Goal: Task Accomplishment & Management: Manage account settings

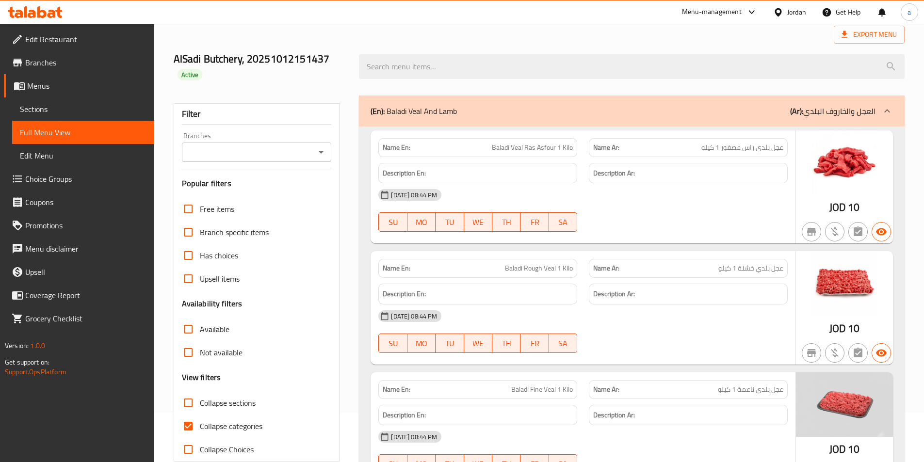
scroll to position [97, 0]
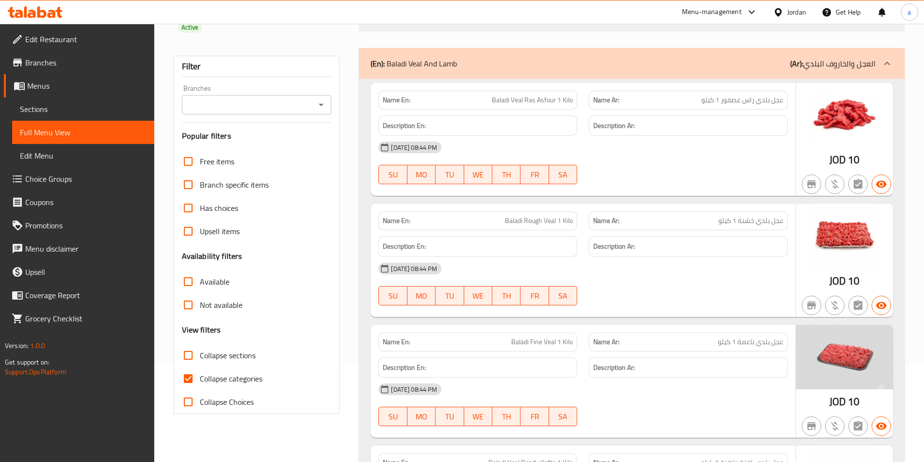
click at [834, 128] on img at bounding box center [844, 115] width 97 height 64
click at [190, 371] on input "Collapse categories" at bounding box center [187, 378] width 23 height 23
checkbox input "false"
click at [34, 94] on link "Menus" at bounding box center [79, 85] width 150 height 23
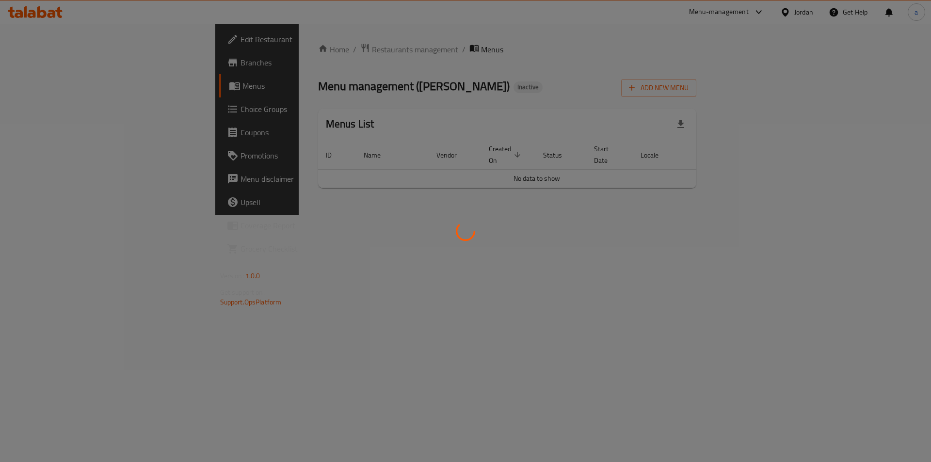
click at [32, 110] on div at bounding box center [465, 231] width 931 height 462
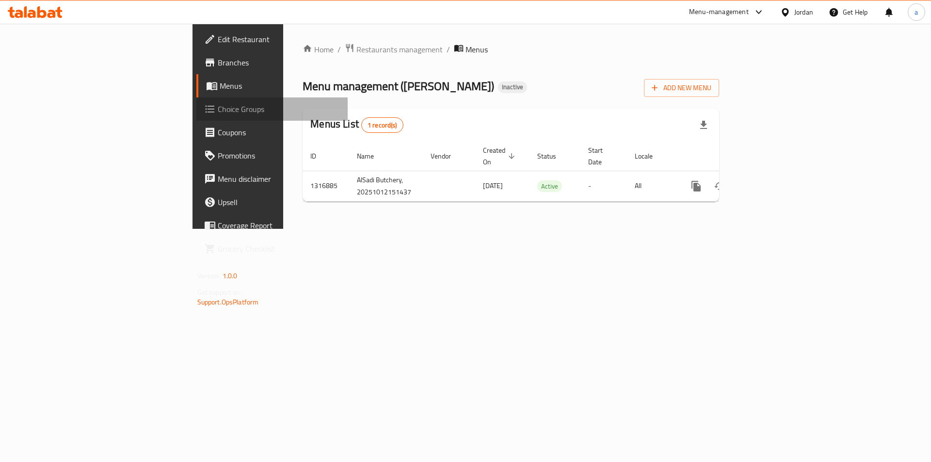
click at [196, 99] on link "Choice Groups" at bounding box center [272, 108] width 152 height 23
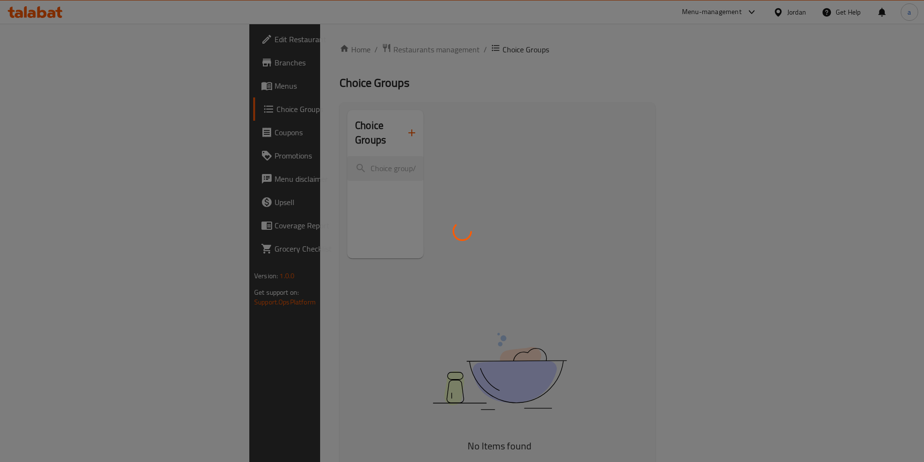
click at [76, 82] on div at bounding box center [462, 231] width 924 height 462
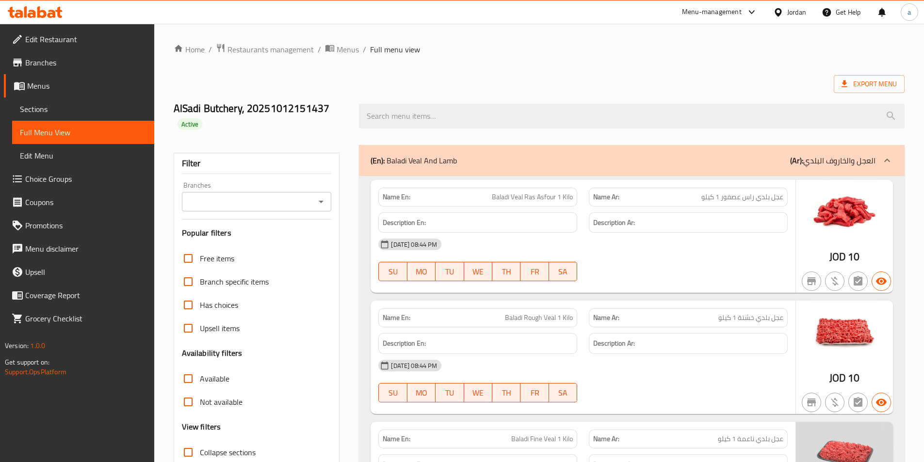
click at [85, 115] on link "Sections" at bounding box center [83, 108] width 142 height 23
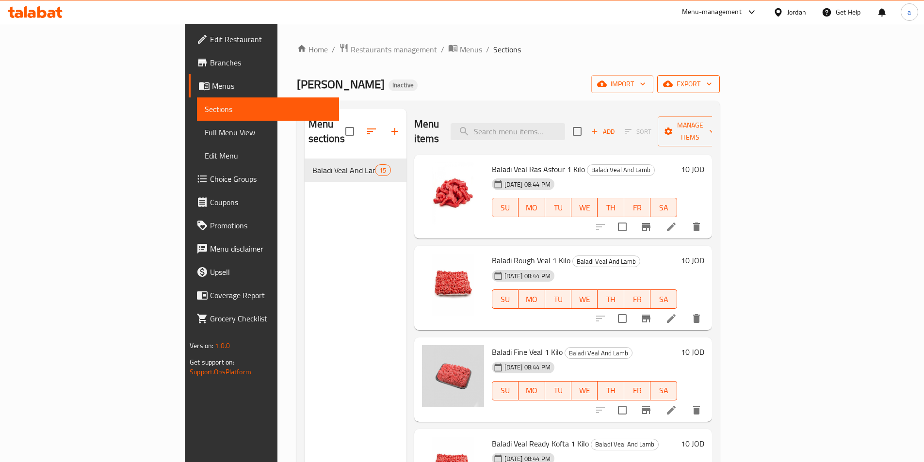
click at [672, 81] on icon "button" at bounding box center [668, 84] width 10 height 10
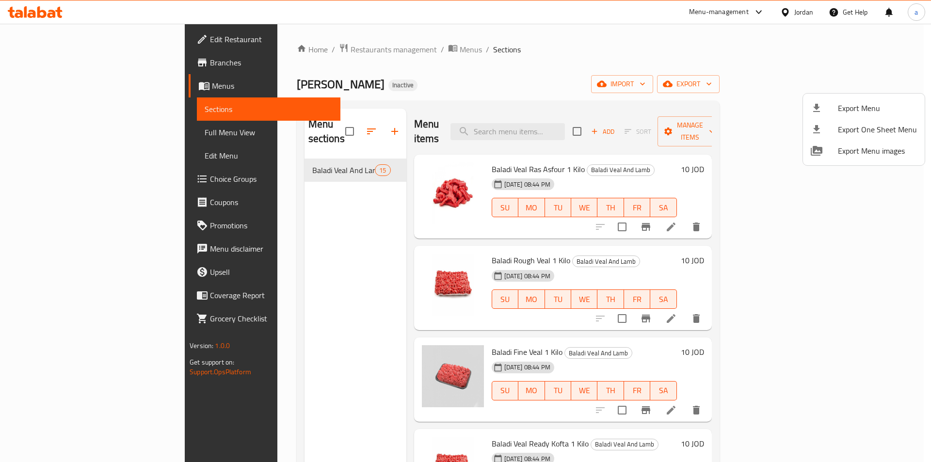
click at [818, 87] on div at bounding box center [465, 231] width 931 height 462
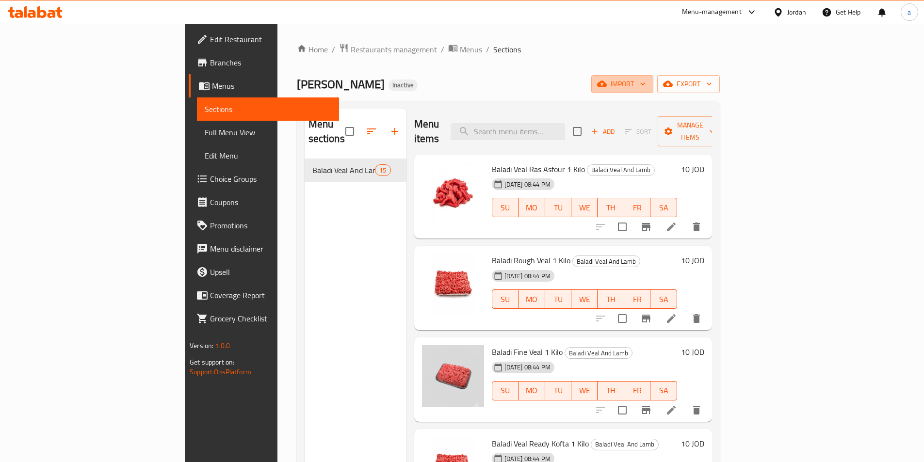
click at [645, 87] on span "import" at bounding box center [622, 84] width 47 height 12
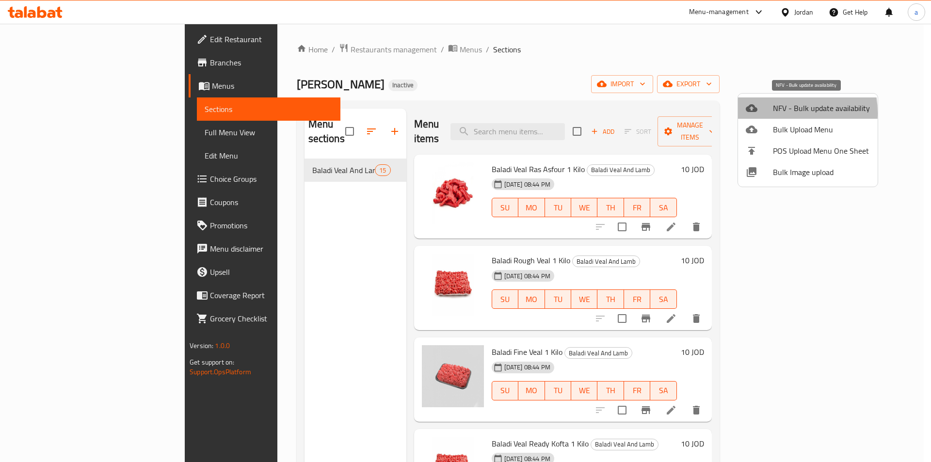
click at [771, 113] on div at bounding box center [759, 108] width 27 height 12
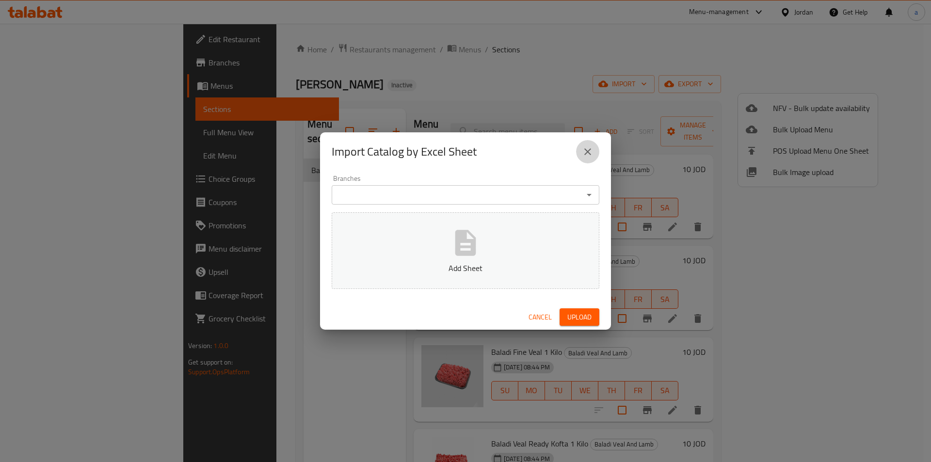
click at [582, 156] on icon "close" at bounding box center [588, 152] width 12 height 12
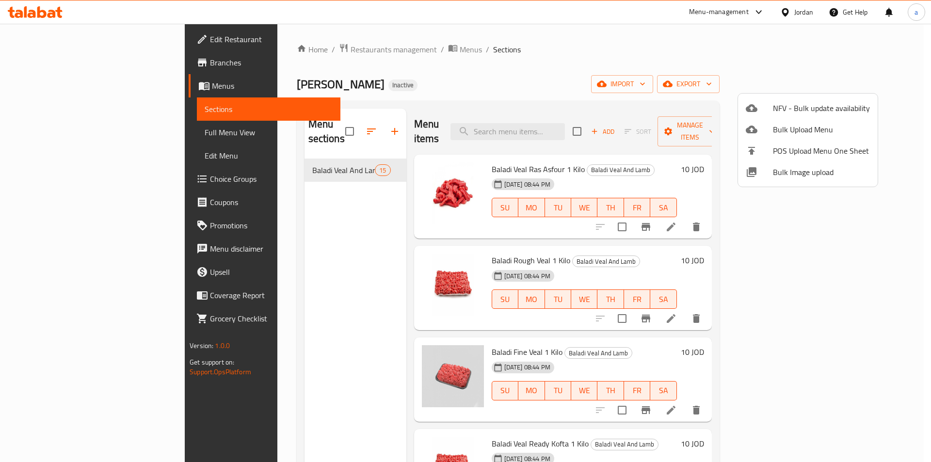
click at [825, 124] on span "Bulk Upload Menu" at bounding box center [821, 130] width 97 height 12
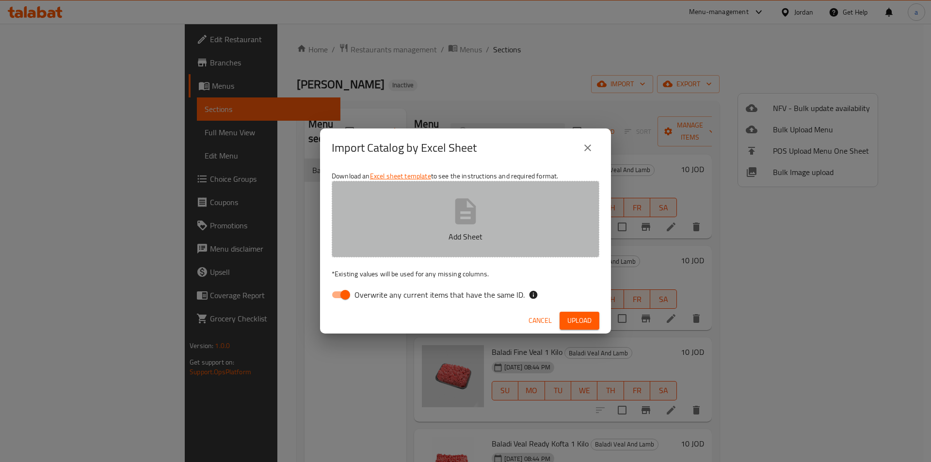
click at [468, 200] on icon "button" at bounding box center [465, 211] width 21 height 26
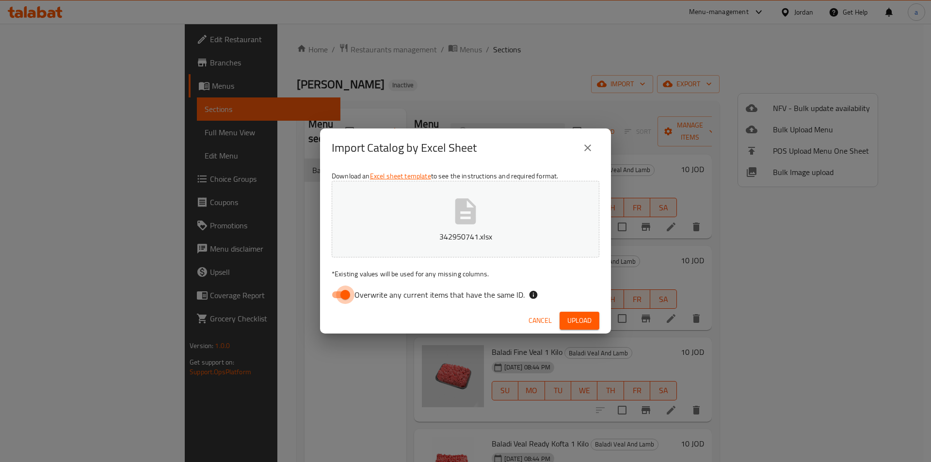
click at [348, 290] on input "Overwrite any current items that have the same ID." at bounding box center [345, 295] width 55 height 18
checkbox input "false"
click at [593, 323] on button "Upload" at bounding box center [579, 321] width 40 height 18
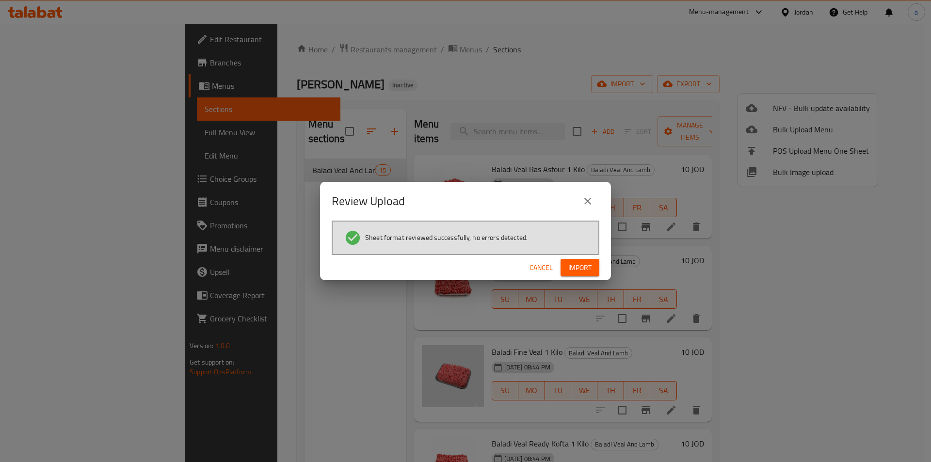
click at [594, 265] on button "Import" at bounding box center [579, 268] width 39 height 18
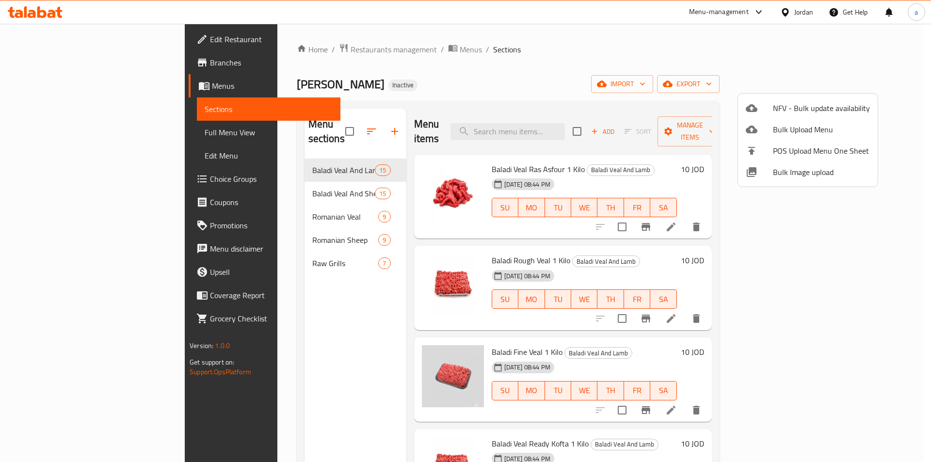
click at [214, 178] on div at bounding box center [465, 231] width 931 height 462
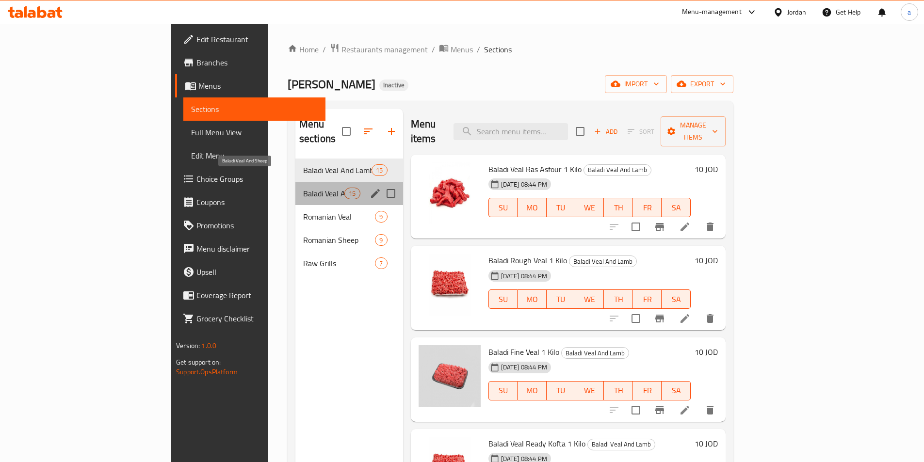
click at [303, 188] on span "Baladi Veal And Sheep" at bounding box center [323, 194] width 41 height 12
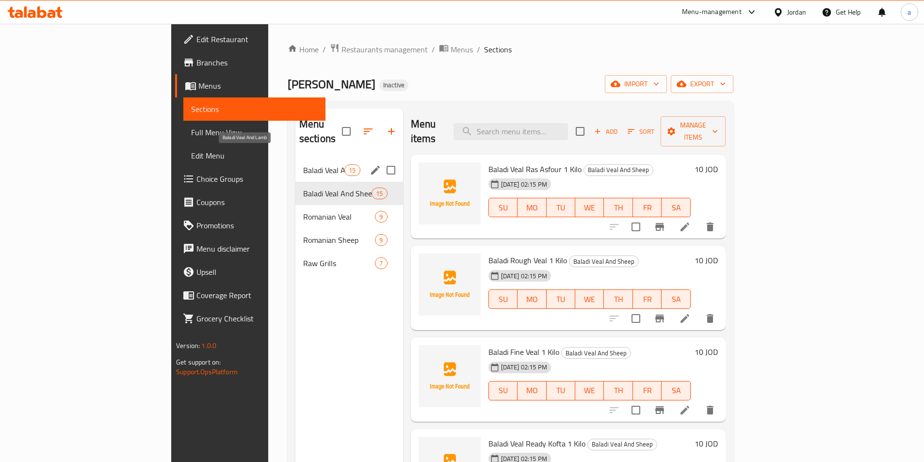
click at [303, 164] on span "Baladi Veal And Lamb" at bounding box center [323, 170] width 41 height 12
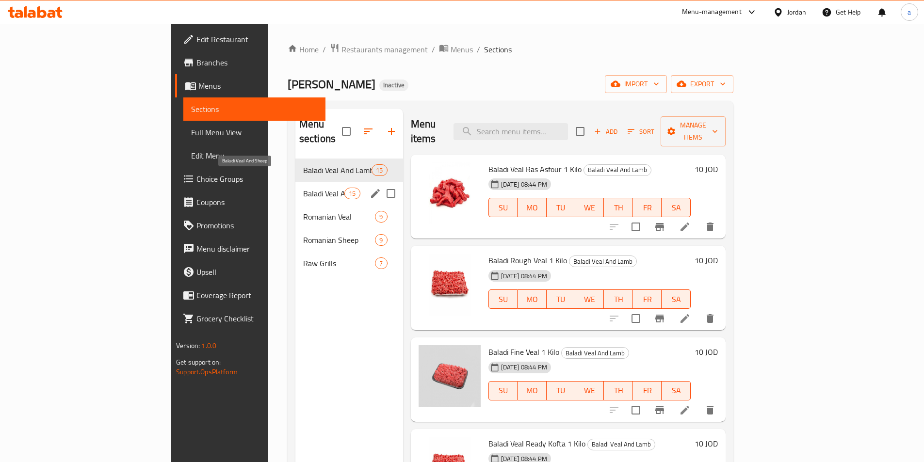
click at [303, 188] on span "Baladi Veal And Sheep" at bounding box center [323, 194] width 41 height 12
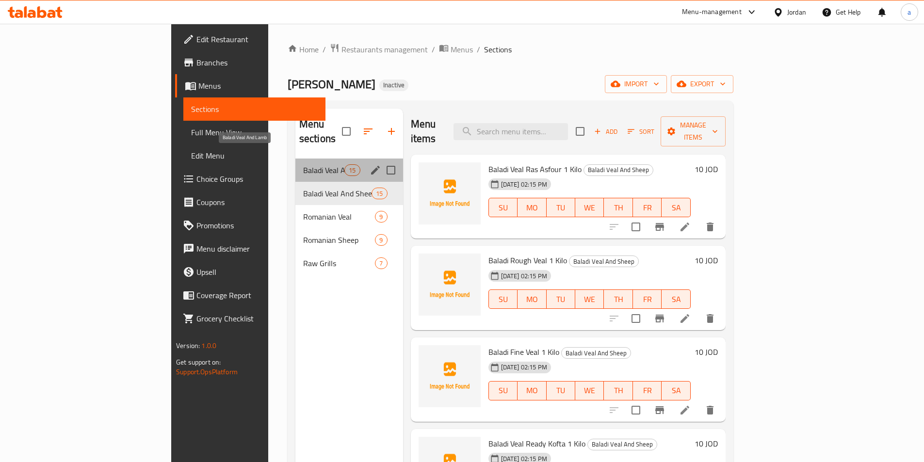
click at [303, 164] on span "Baladi Veal And Lamb" at bounding box center [323, 170] width 41 height 12
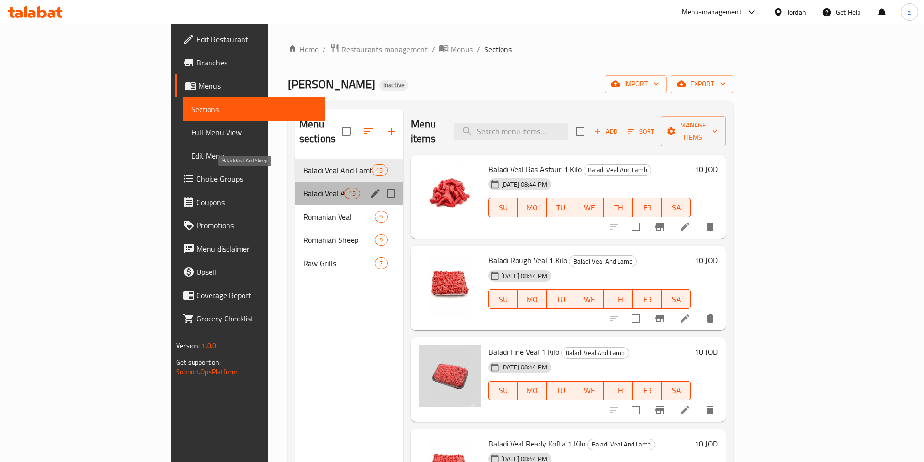
click at [303, 188] on span "Baladi Veal And Sheep" at bounding box center [323, 194] width 41 height 12
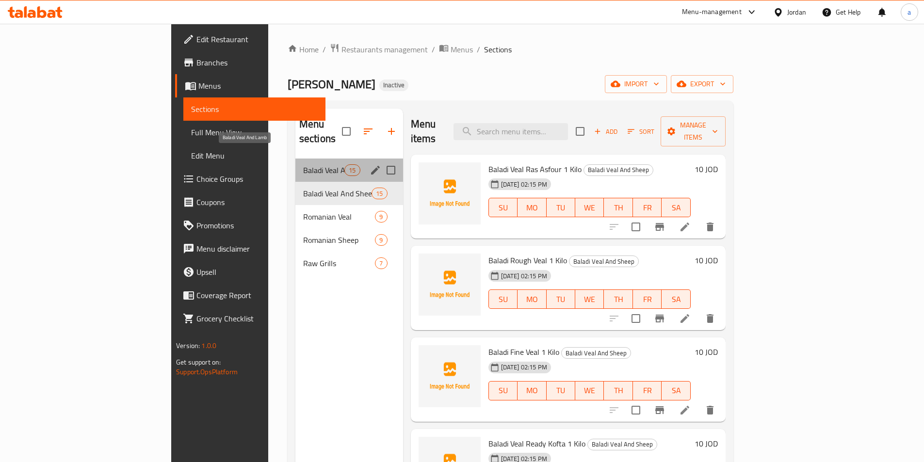
click at [303, 164] on span "Baladi Veal And Lamb" at bounding box center [323, 170] width 41 height 12
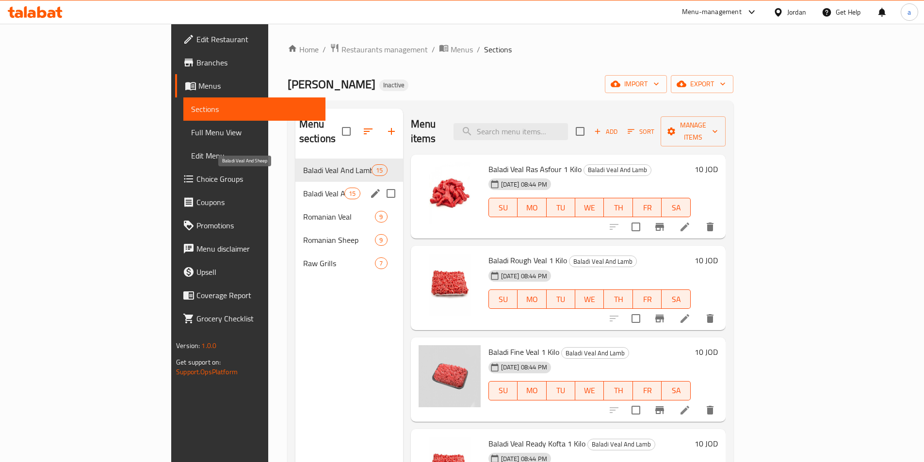
click at [303, 188] on span "Baladi Veal And Sheep" at bounding box center [323, 194] width 41 height 12
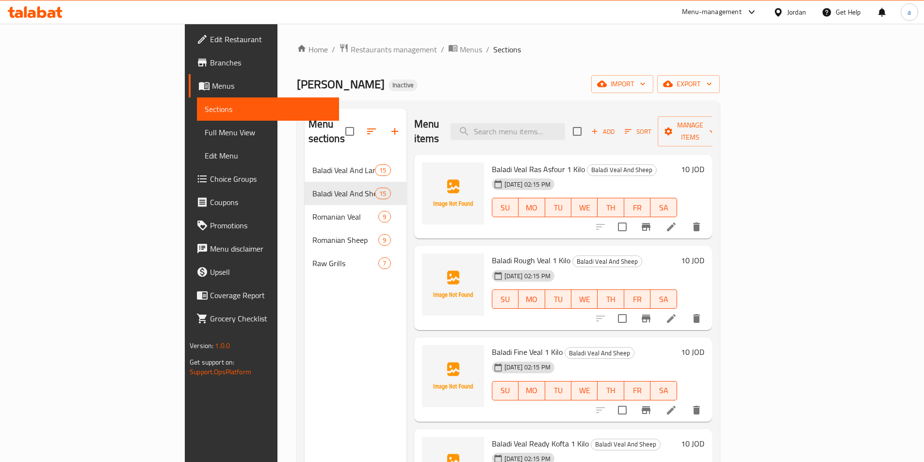
click at [304, 155] on nav "Baladi Veal And Lamb 15 Baladi Veal And Sheep 15 Romanian Veal 9 Romanian Sheep…" at bounding box center [355, 217] width 102 height 124
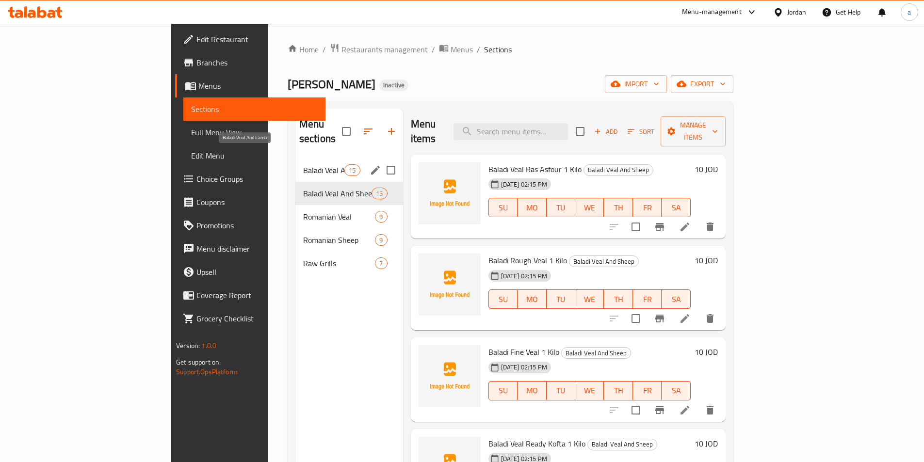
click at [303, 164] on span "Baladi Veal And Lamb" at bounding box center [323, 170] width 41 height 12
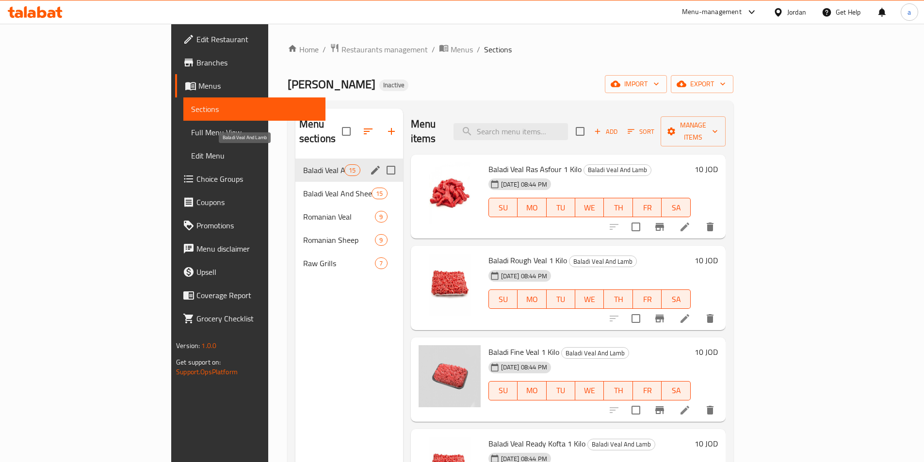
click at [295, 182] on div "Baladi Veal And Sheep 15" at bounding box center [349, 193] width 108 height 23
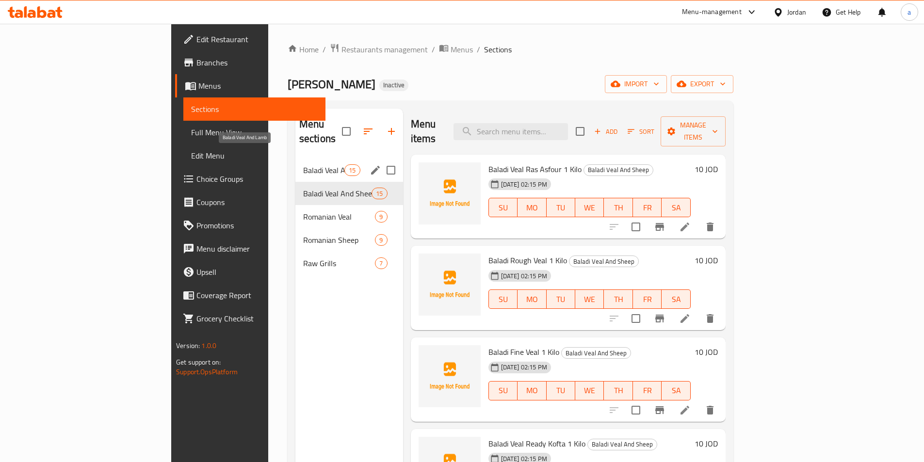
click at [303, 164] on span "Baladi Veal And Lamb" at bounding box center [323, 170] width 41 height 12
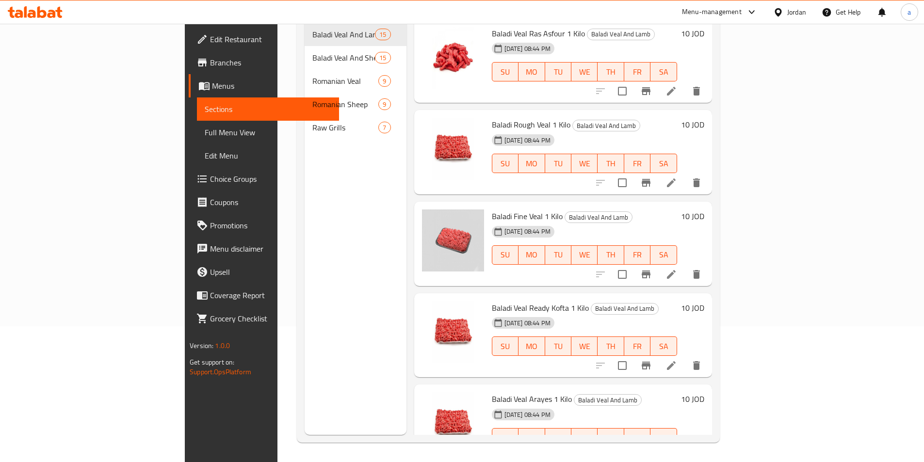
scroll to position [39, 0]
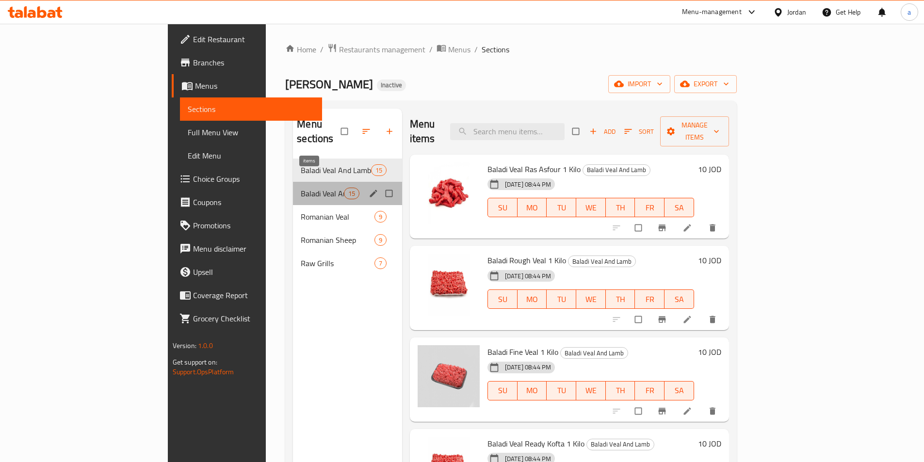
click at [344, 189] on span "15" at bounding box center [351, 193] width 15 height 9
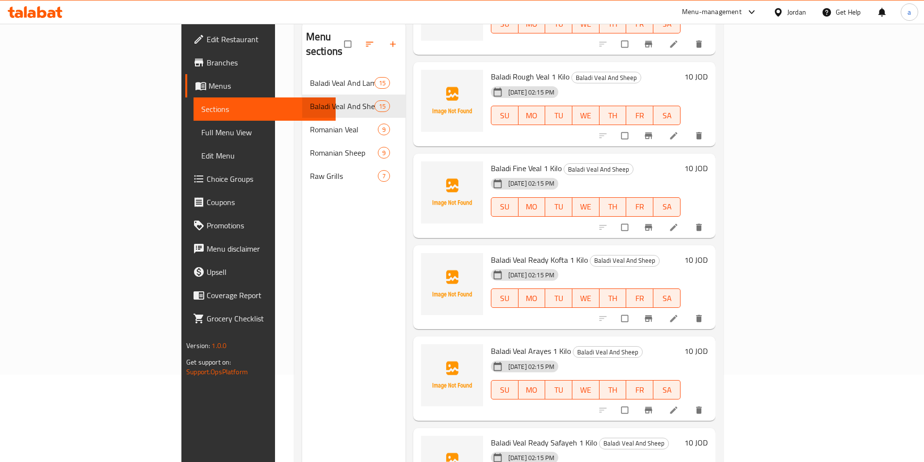
scroll to position [97, 0]
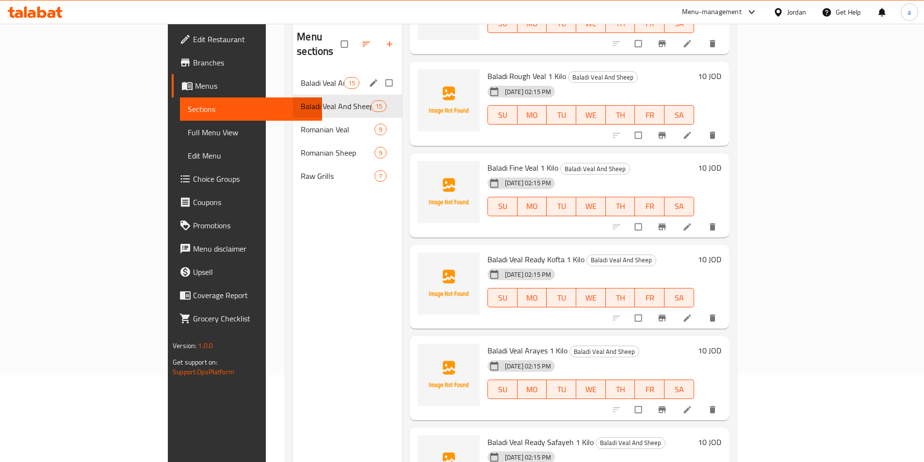
click at [380, 74] on input "Menu sections" at bounding box center [390, 83] width 20 height 18
checkbox input "true"
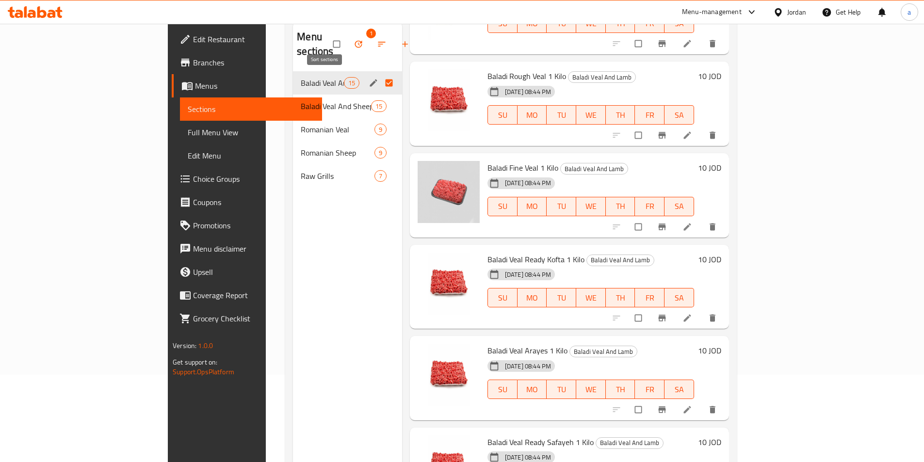
click at [353, 39] on icon "button" at bounding box center [358, 44] width 10 height 10
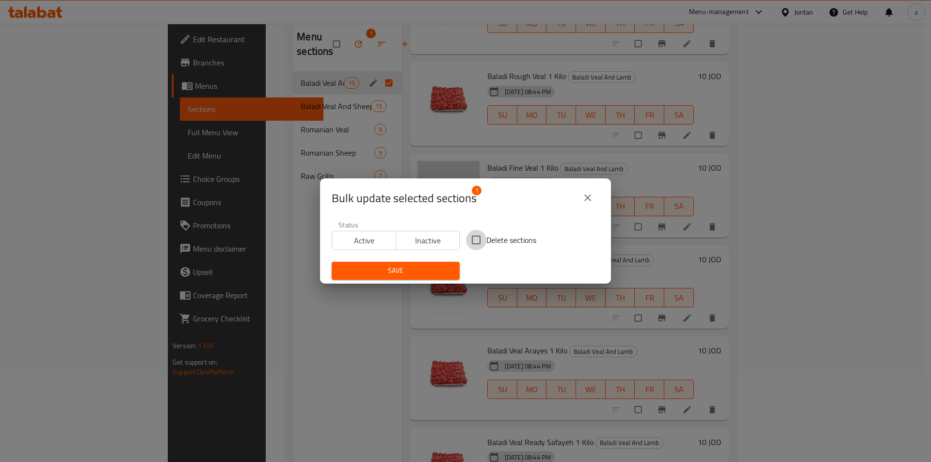
click at [475, 241] on input "Delete sections" at bounding box center [476, 240] width 20 height 20
checkbox input "true"
click at [410, 266] on span "Save" at bounding box center [395, 271] width 112 height 12
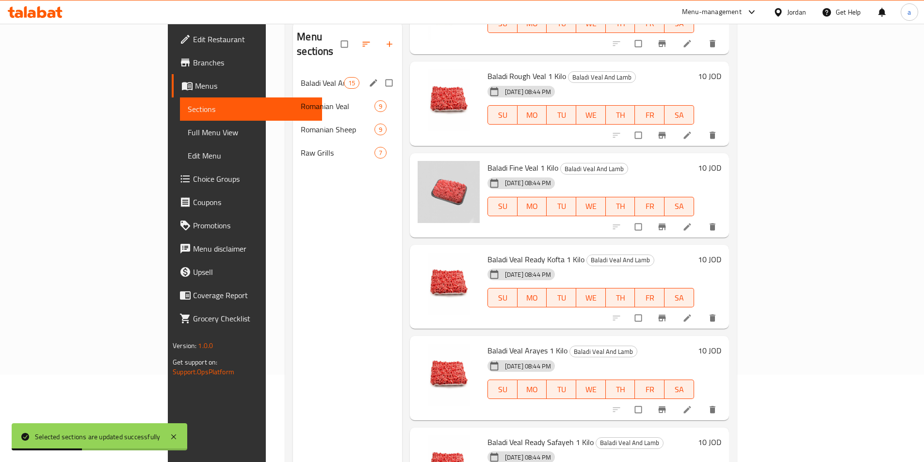
click at [293, 78] on div "Baladi Veal And Sheep 15" at bounding box center [347, 82] width 109 height 23
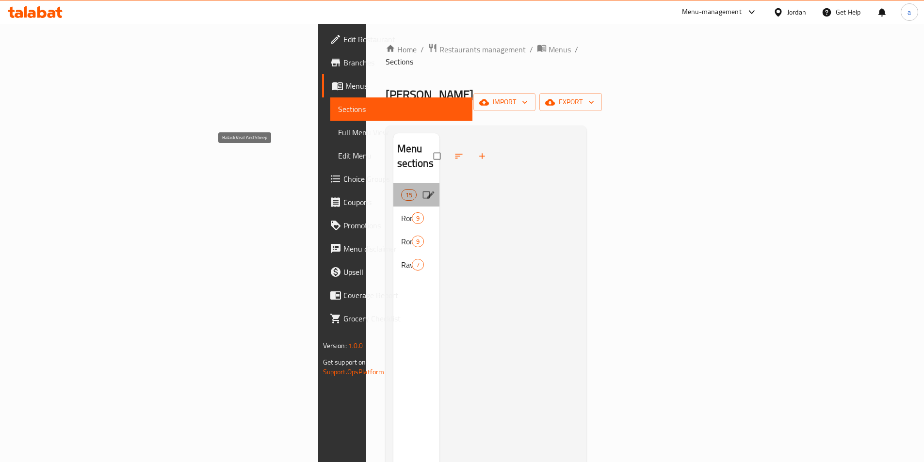
click at [401, 189] on span "Baladi Veal And Sheep" at bounding box center [401, 195] width 0 height 12
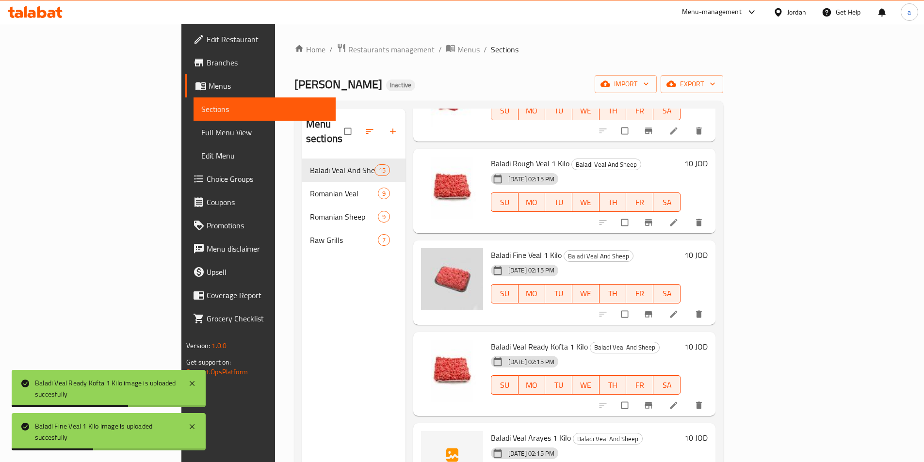
scroll to position [194, 0]
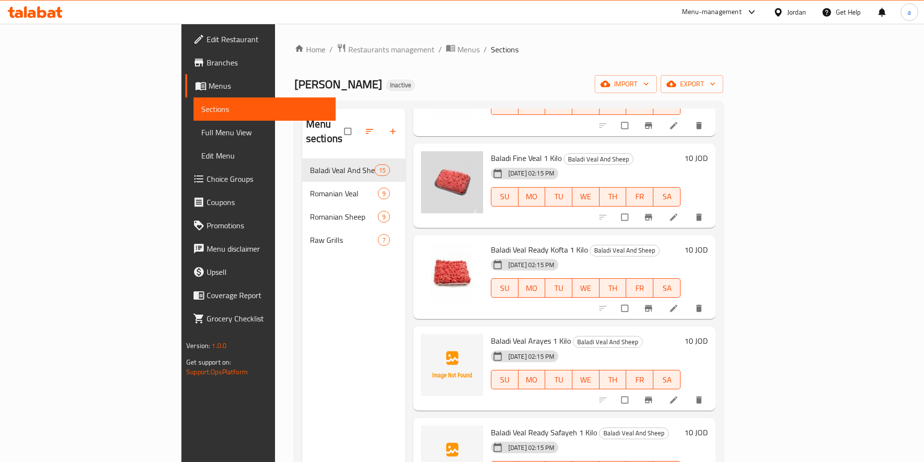
click at [491, 334] on span "Baladi Veal Arayes 1 Kilo" at bounding box center [531, 341] width 80 height 15
click at [680, 334] on h6 "Baladi Veal Arayes 1 Kilo Baladi Veal And Sheep" at bounding box center [586, 341] width 190 height 14
click at [678, 395] on icon at bounding box center [674, 400] width 10 height 10
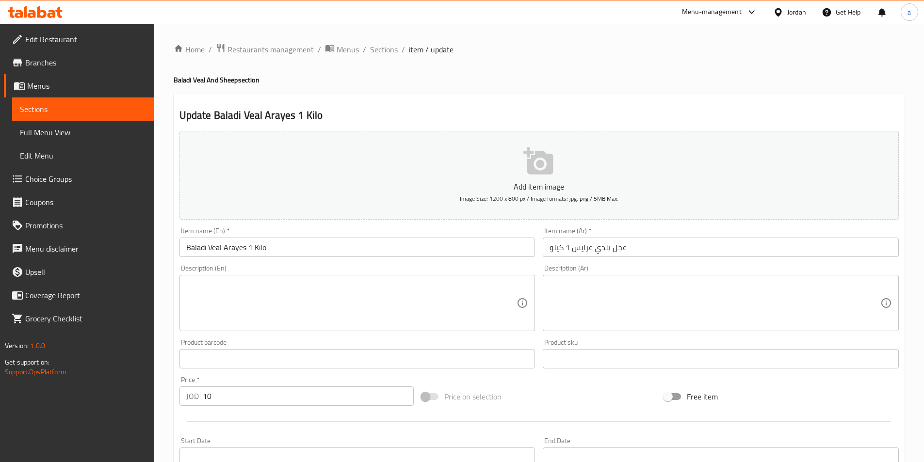
click at [558, 253] on input "عجل بلدي عرايس 1 كيلو" at bounding box center [721, 247] width 356 height 19
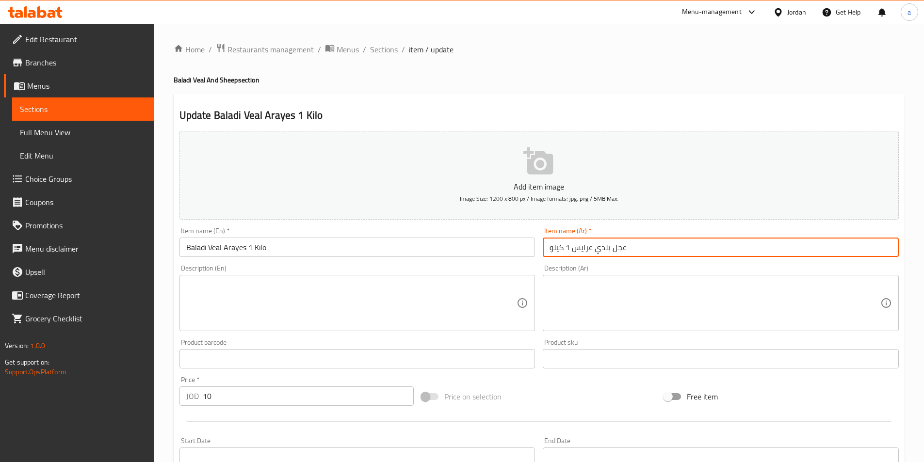
click at [560, 252] on input "عجل بلدي عرايس 1 كيلو" at bounding box center [721, 247] width 356 height 19
click at [570, 251] on input "عجل بلدي عرايس 1 كيلو" at bounding box center [721, 247] width 356 height 19
click at [575, 250] on input "عجل بلدي عرايس 1 كيلو" at bounding box center [721, 247] width 356 height 19
type input "عجل بلدي عرايس جاهزة 1 كيلو"
click at [247, 243] on input "Baladi Veal Arayes 1 Kilo" at bounding box center [357, 247] width 356 height 19
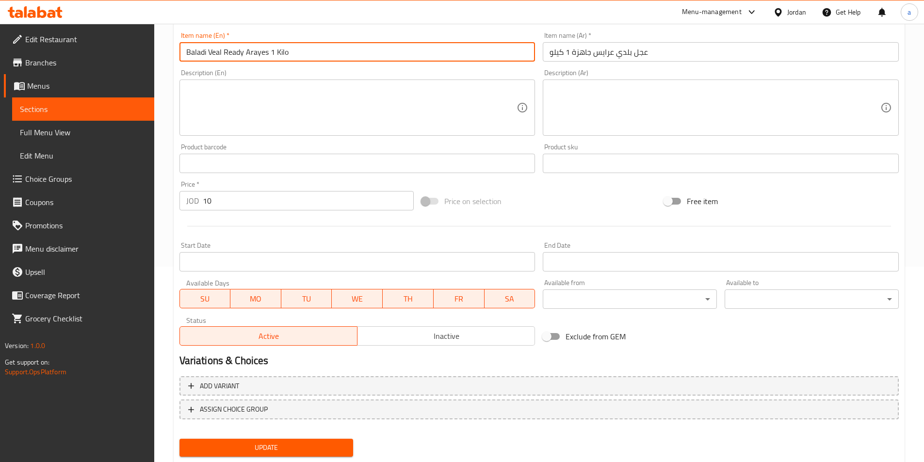
scroll to position [223, 0]
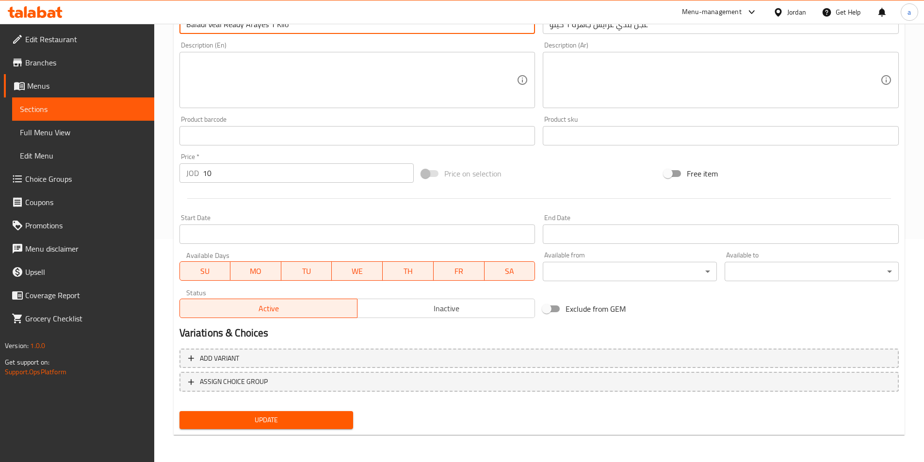
type input "Baladi Veal Ready Arayes 1 Kilo"
click at [205, 424] on span "Update" at bounding box center [266, 420] width 159 height 12
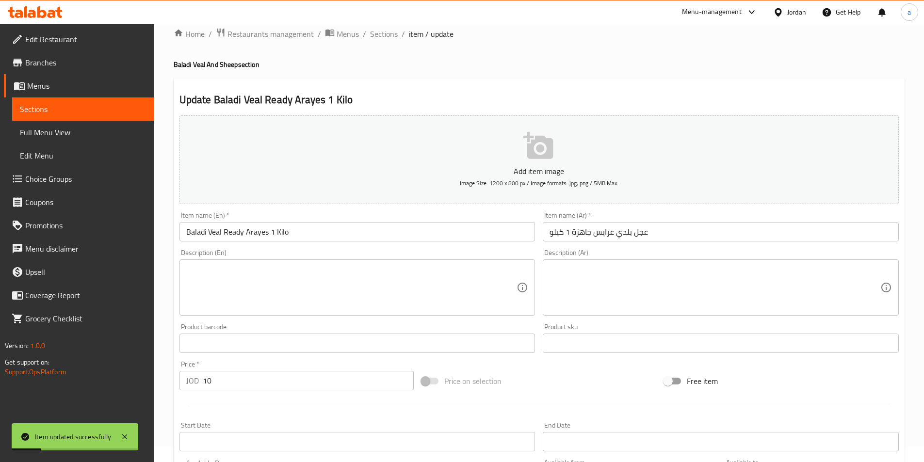
scroll to position [0, 0]
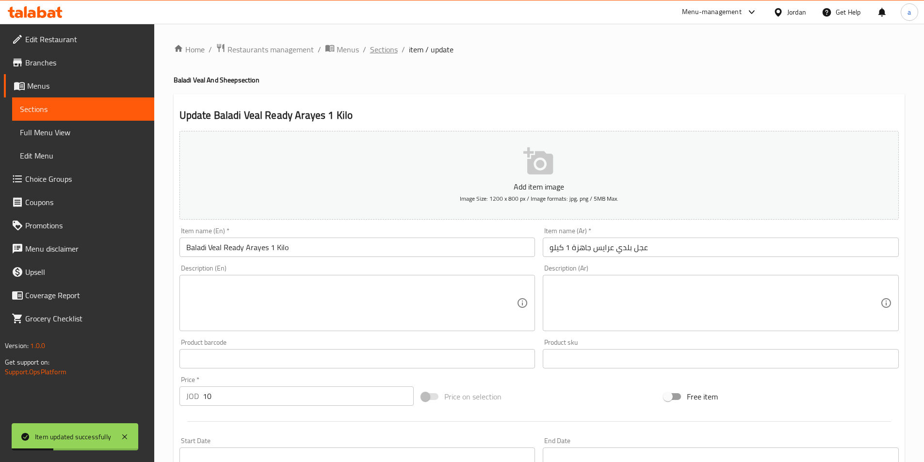
click at [391, 52] on span "Sections" at bounding box center [384, 50] width 28 height 12
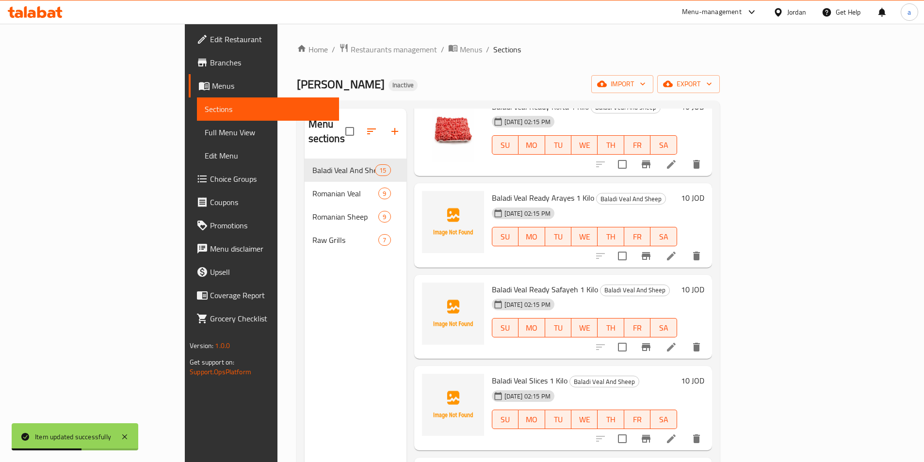
scroll to position [339, 0]
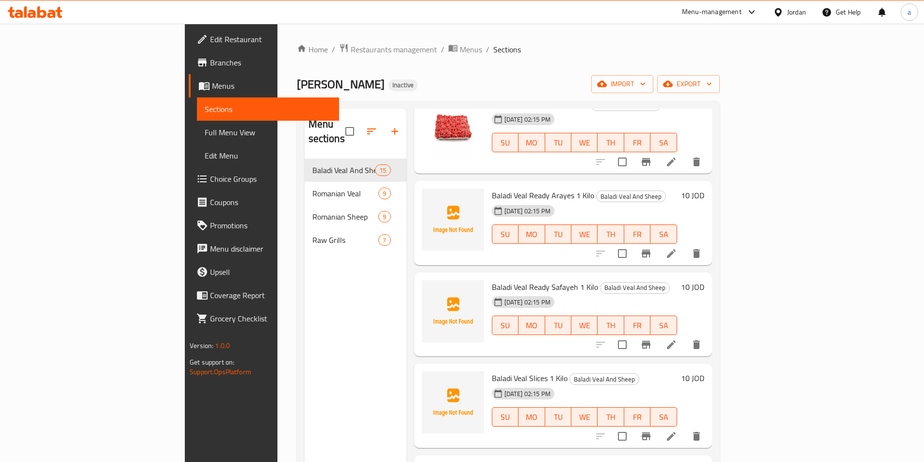
click at [205, 129] on span "Full Menu View" at bounding box center [268, 133] width 127 height 12
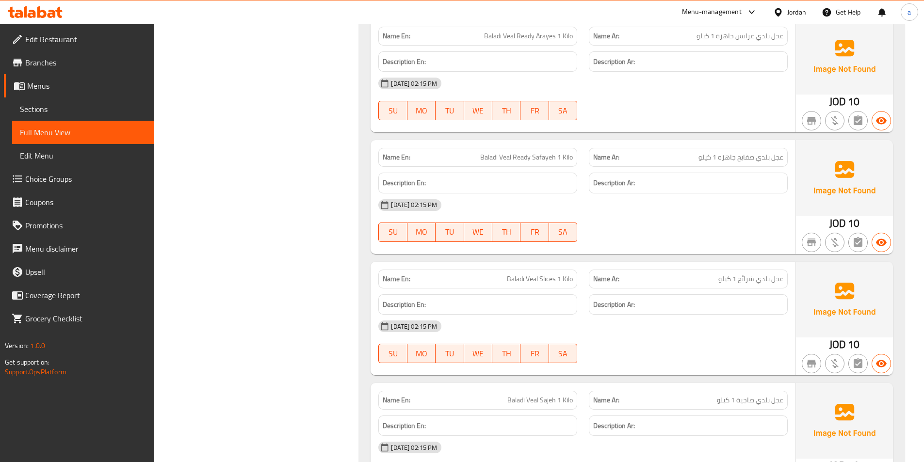
scroll to position [727, 0]
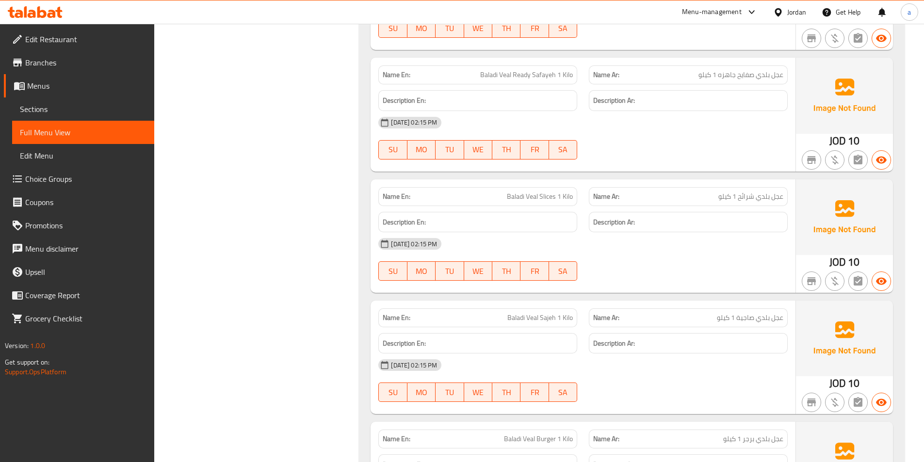
click at [677, 308] on div "Name Ar: عجل بلدي صاجية 1 كيلو" at bounding box center [688, 317] width 199 height 19
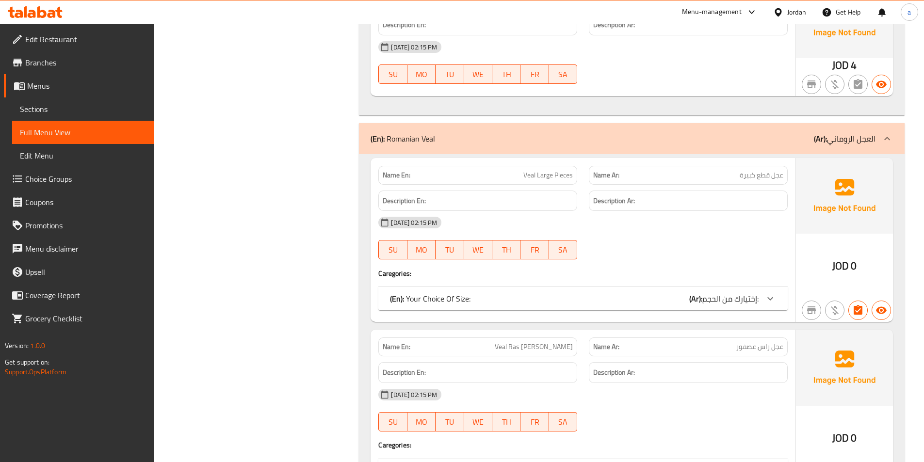
scroll to position [1891, 0]
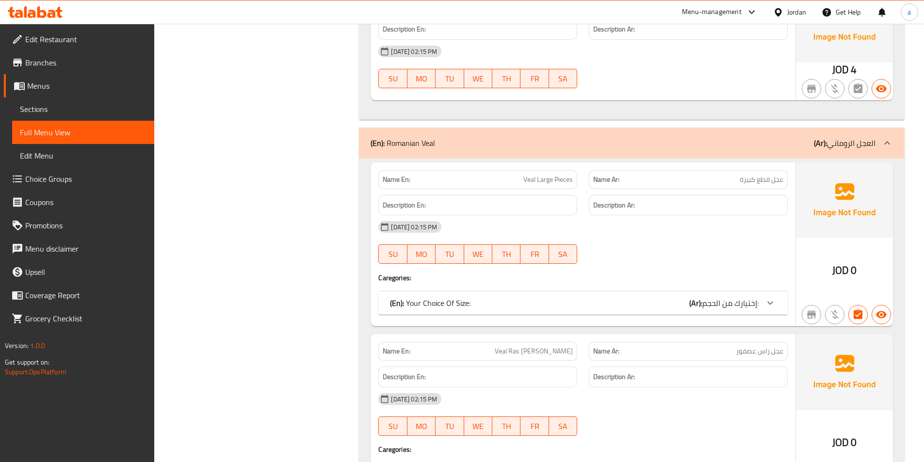
click at [730, 301] on span "إختيارك من الحجم:" at bounding box center [730, 303] width 56 height 15
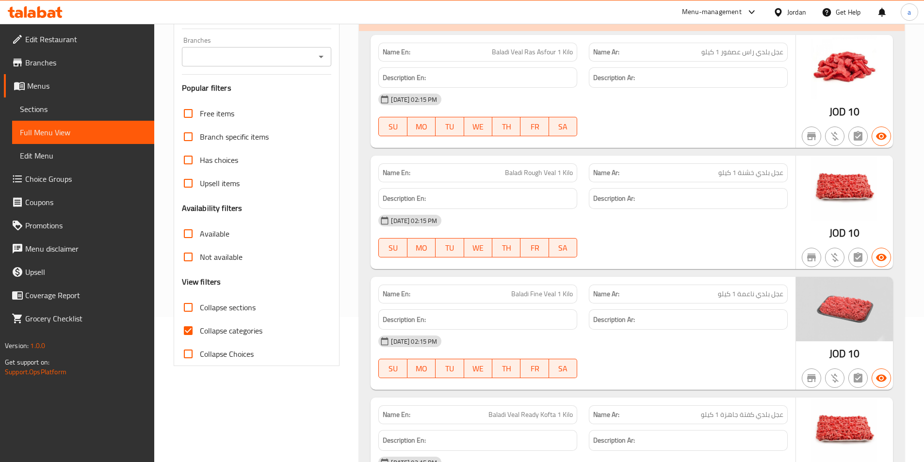
scroll to position [48, 0]
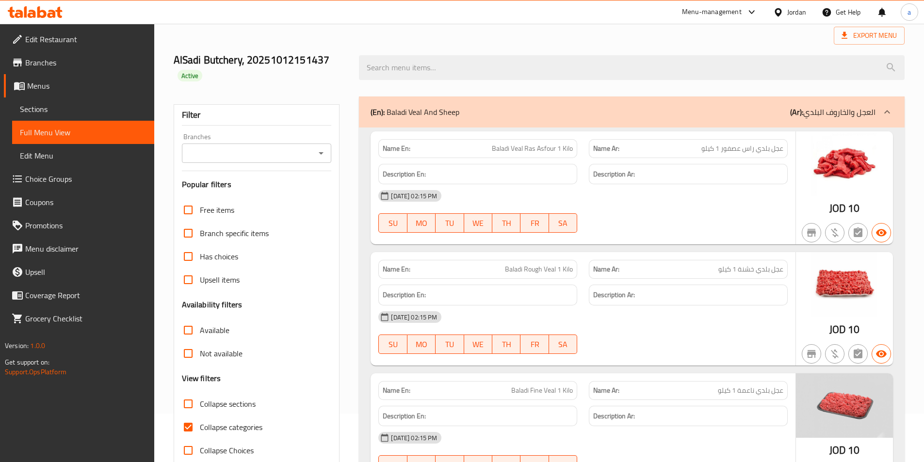
click at [214, 421] on span "Collapse categories" at bounding box center [231, 427] width 63 height 12
click at [200, 421] on input "Collapse categories" at bounding box center [187, 427] width 23 height 23
checkbox input "false"
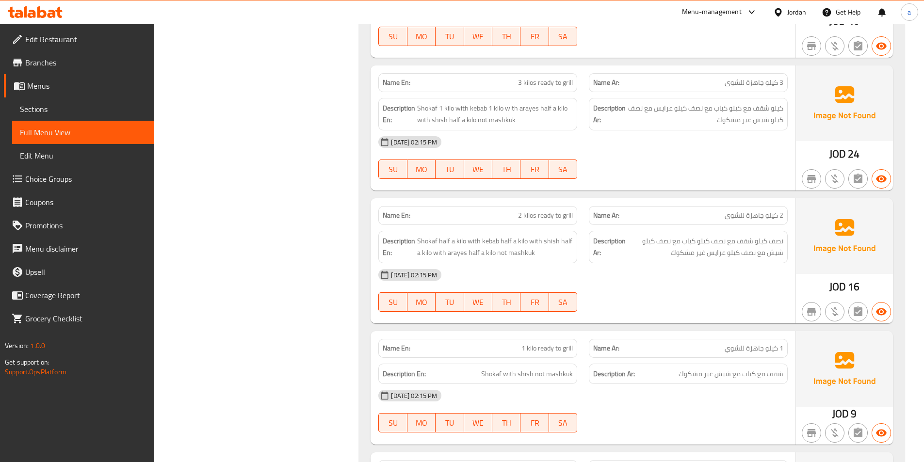
scroll to position [7180, 0]
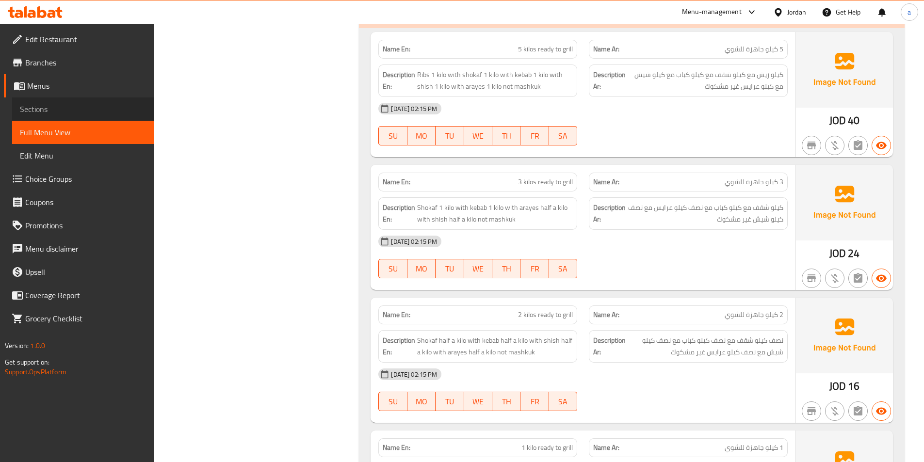
click at [36, 103] on span "Sections" at bounding box center [83, 109] width 127 height 12
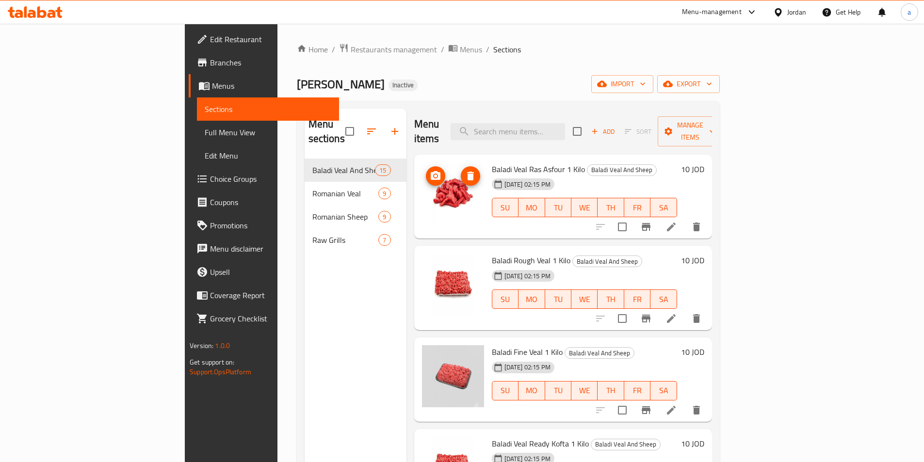
scroll to position [145, 0]
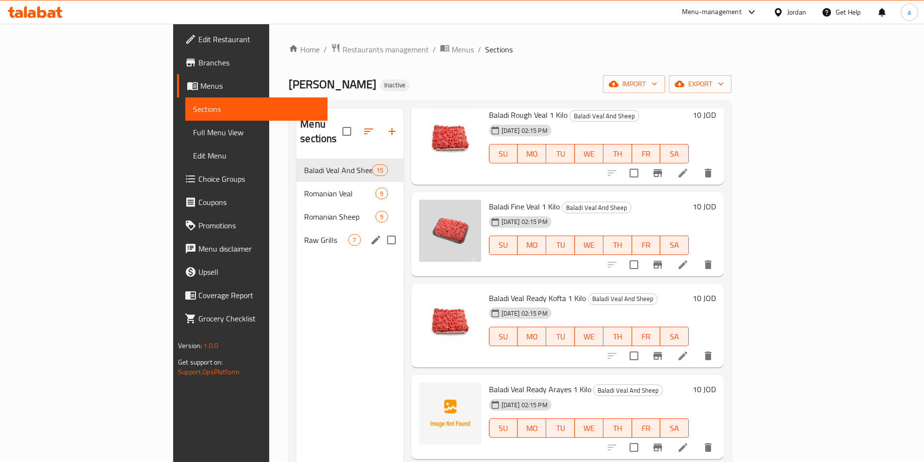
click at [296, 232] on div "Raw Grills 7" at bounding box center [349, 239] width 107 height 23
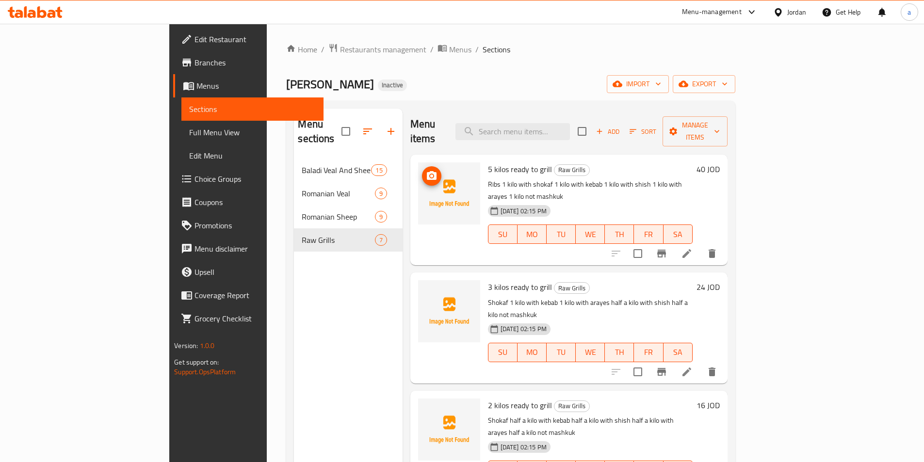
click at [422, 170] on span "upload picture" at bounding box center [431, 176] width 19 height 12
click at [700, 245] on li at bounding box center [686, 253] width 27 height 17
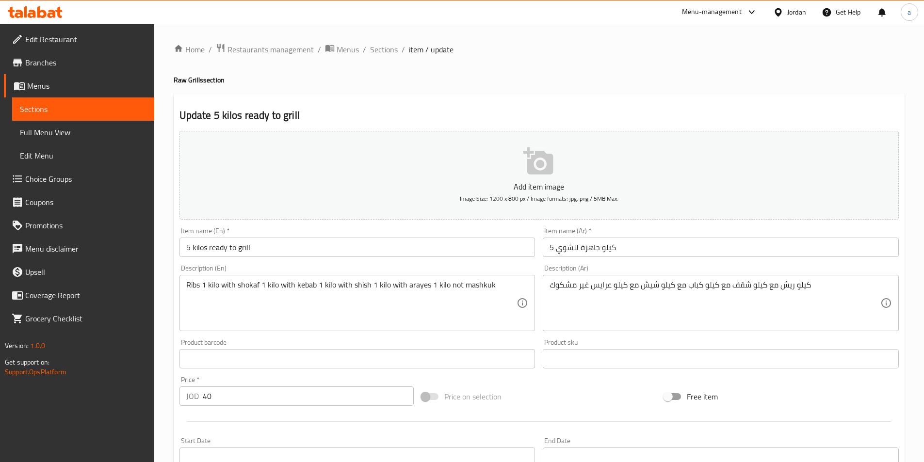
click at [243, 252] on input "5 kilos ready to grill" at bounding box center [357, 247] width 356 height 19
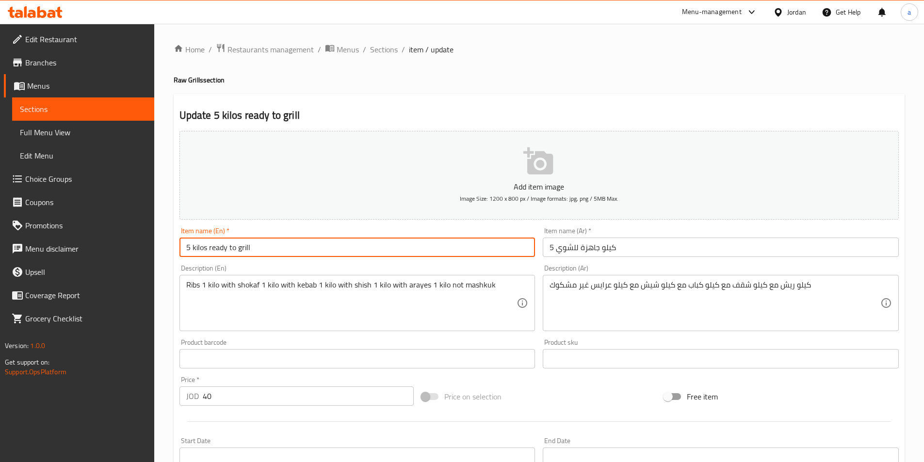
click at [243, 252] on input "5 kilos ready to grill" at bounding box center [357, 247] width 356 height 19
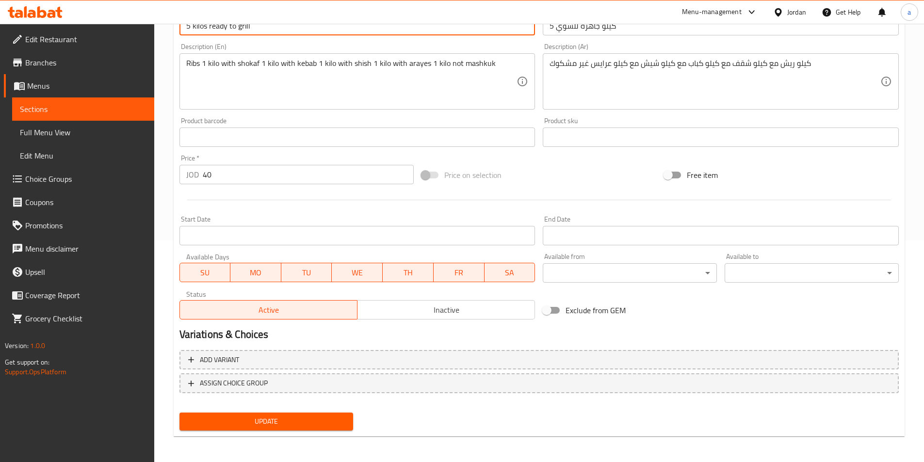
scroll to position [223, 0]
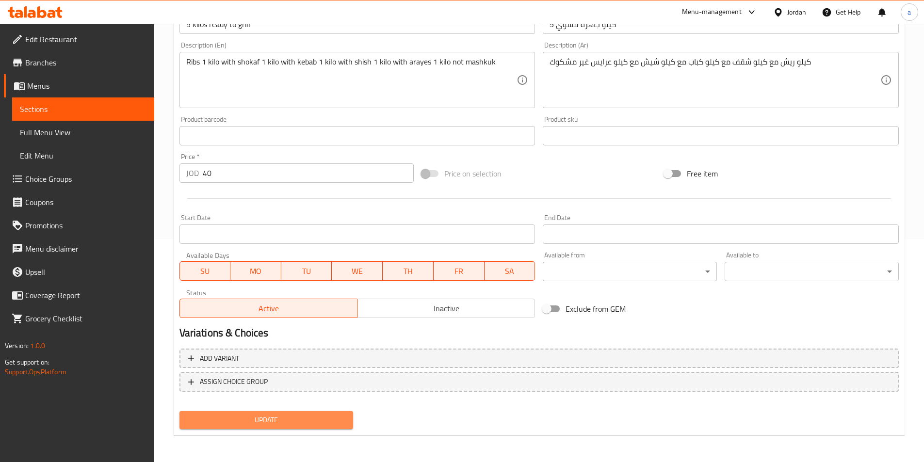
click at [277, 425] on span "Update" at bounding box center [266, 420] width 159 height 12
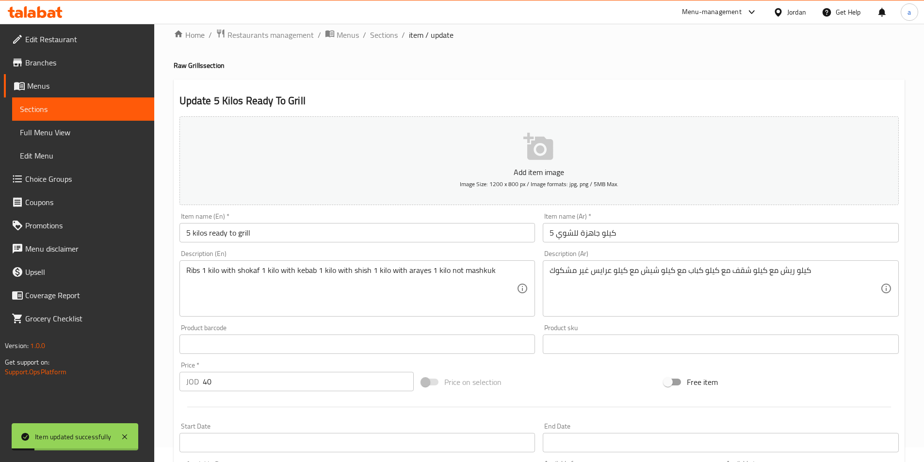
scroll to position [0, 0]
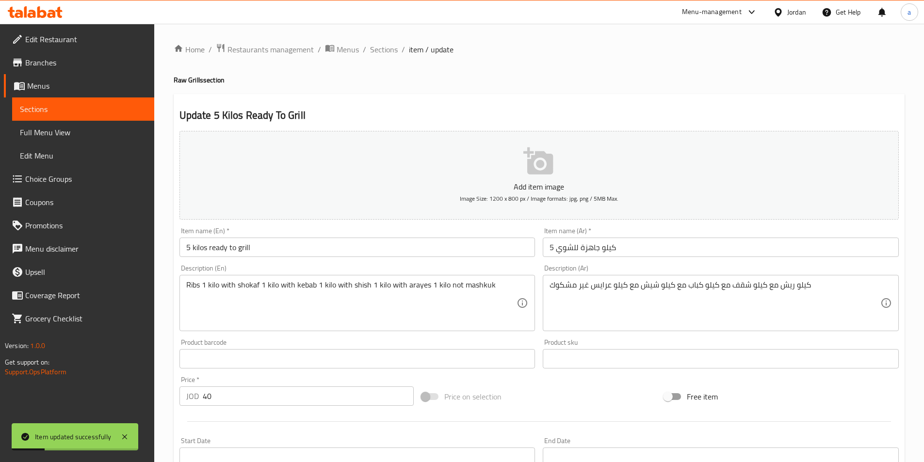
click at [419, 51] on span "item / update" at bounding box center [431, 50] width 45 height 12
click at [379, 45] on span "Sections" at bounding box center [384, 50] width 28 height 12
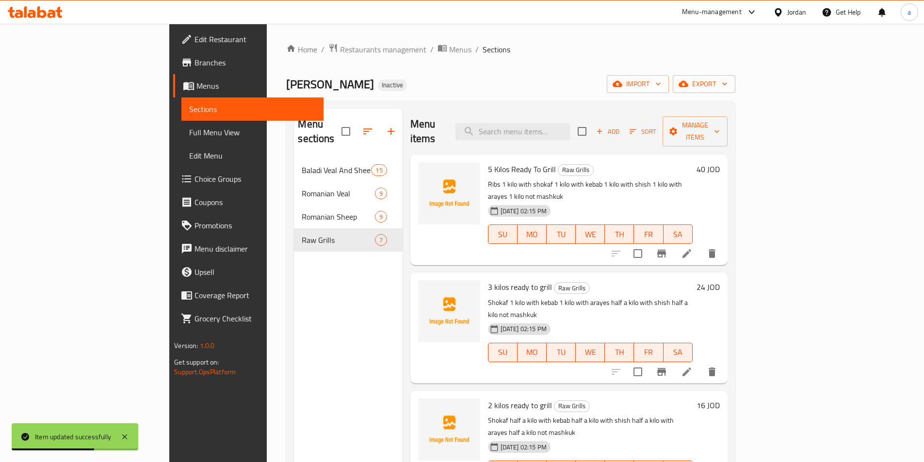
click at [700, 363] on li at bounding box center [686, 371] width 27 height 17
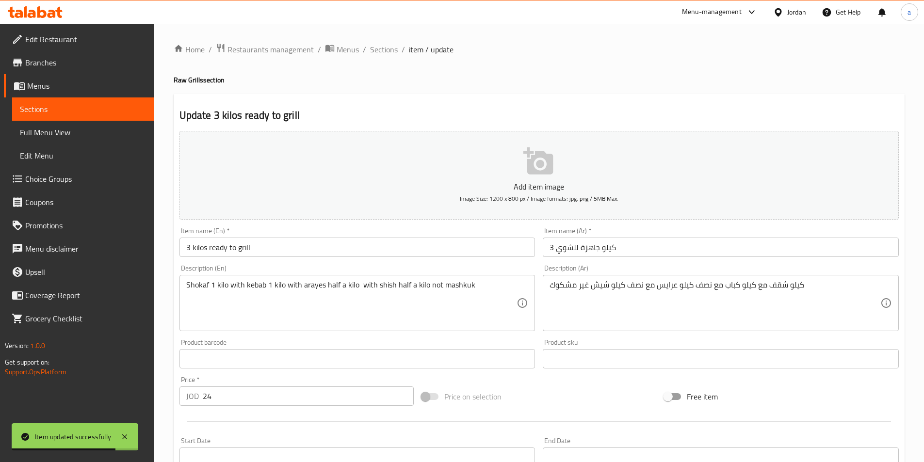
click at [277, 252] on input "3 kilos ready to grill" at bounding box center [357, 247] width 356 height 19
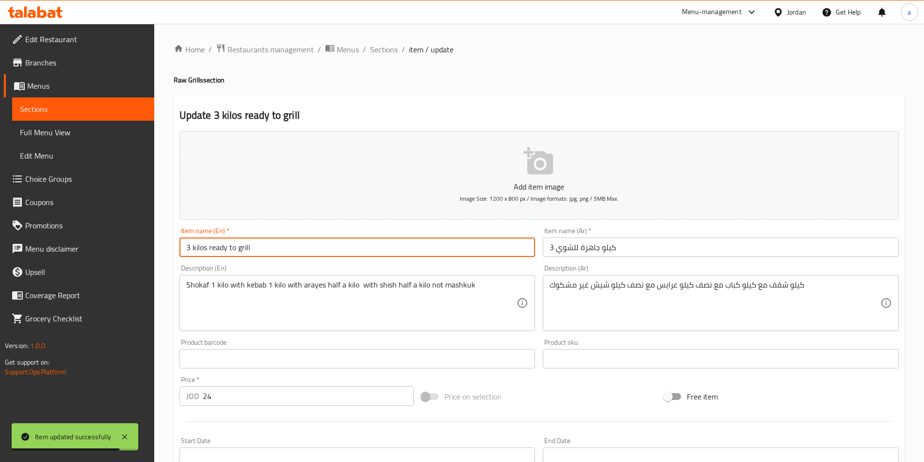
click at [277, 252] on input "3 kilos ready to grill" at bounding box center [357, 247] width 356 height 19
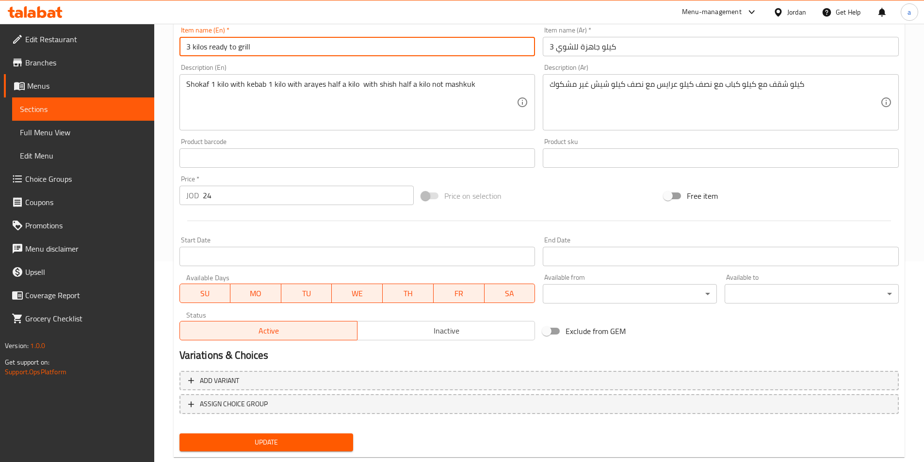
scroll to position [223, 0]
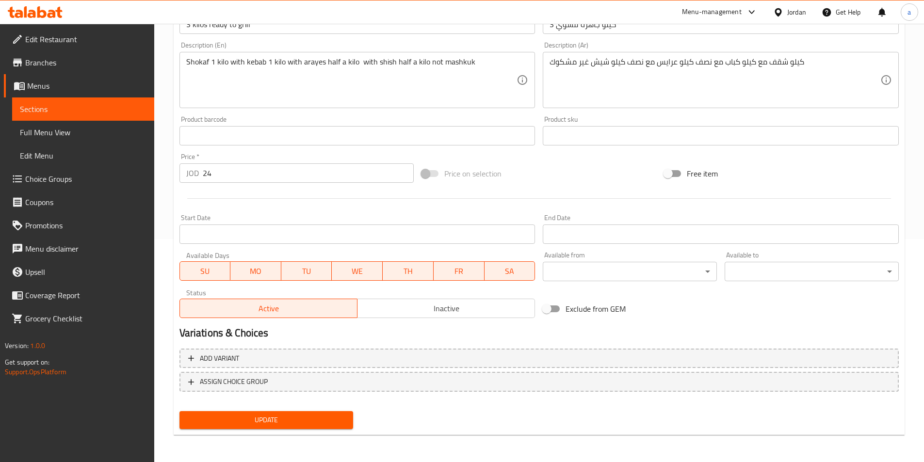
click at [318, 432] on div "Update" at bounding box center [267, 420] width 182 height 26
click at [319, 419] on span "Update" at bounding box center [266, 420] width 159 height 12
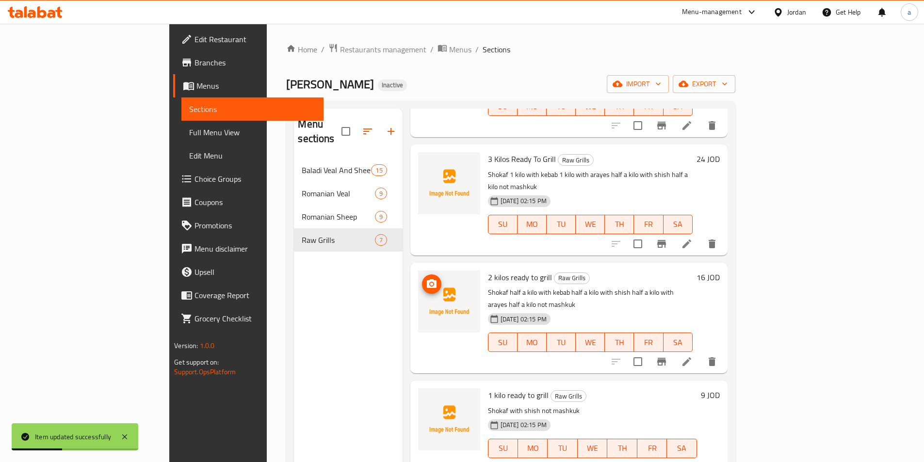
scroll to position [145, 0]
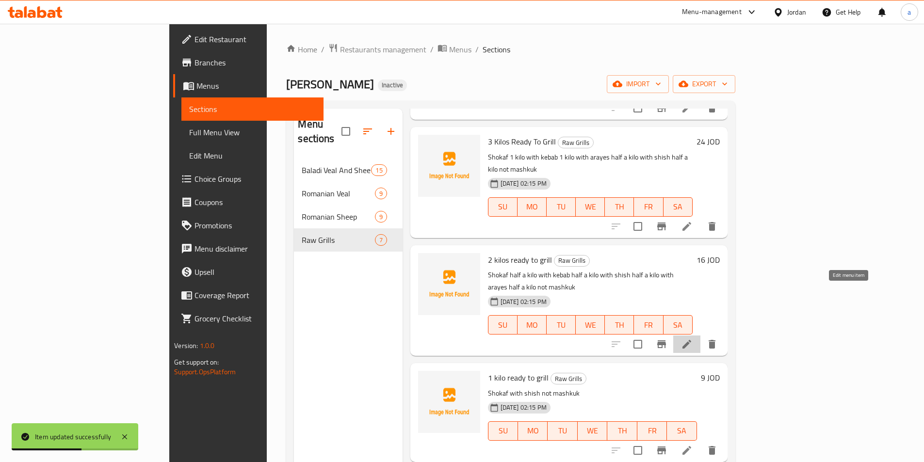
click at [692, 338] on icon at bounding box center [687, 344] width 12 height 12
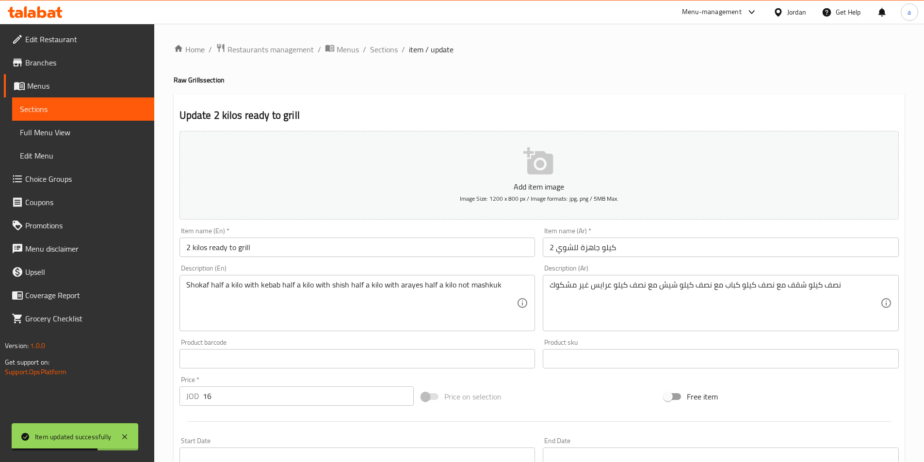
click at [244, 242] on input "2 kilos ready to grill" at bounding box center [357, 247] width 356 height 19
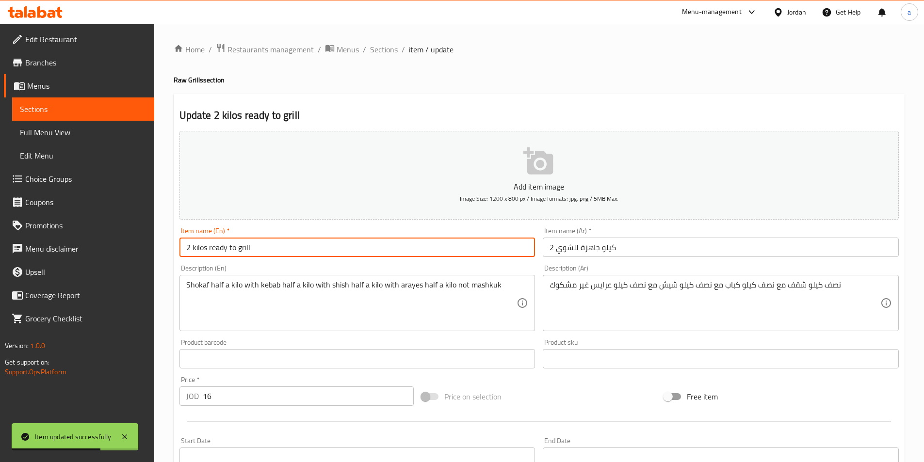
click at [244, 242] on input "2 kilos ready to grill" at bounding box center [357, 247] width 356 height 19
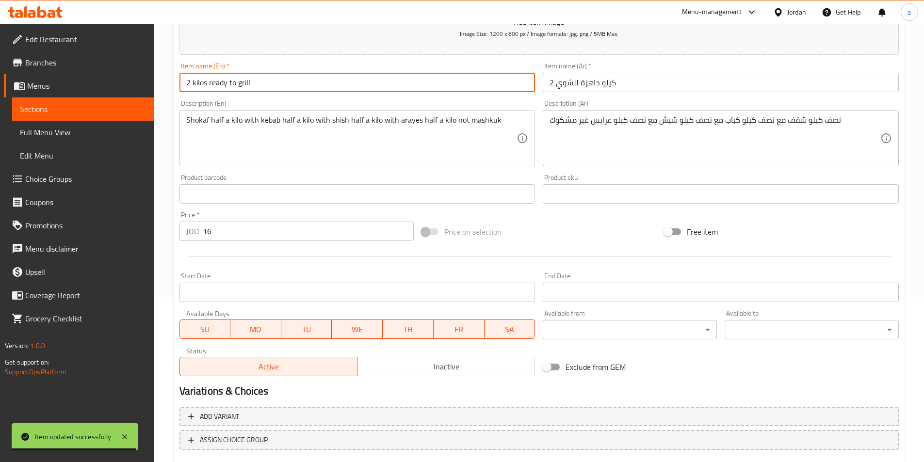
scroll to position [223, 0]
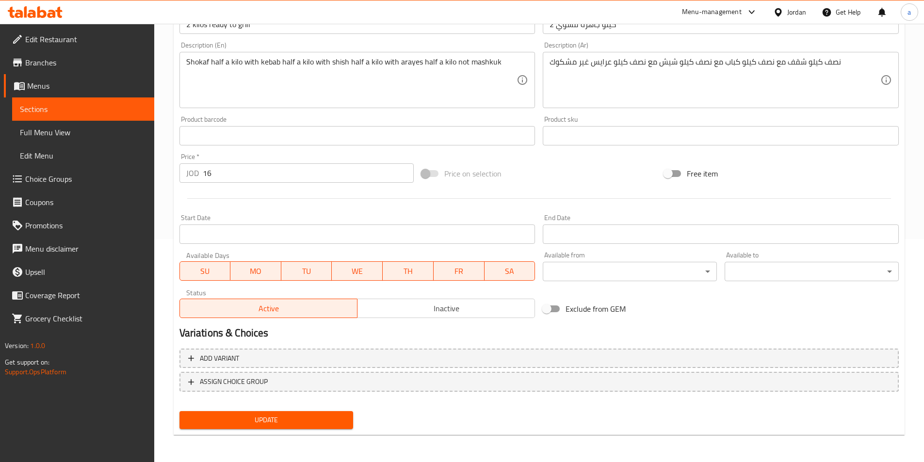
click at [296, 411] on div "Update" at bounding box center [267, 420] width 182 height 26
click at [307, 419] on span "Update" at bounding box center [266, 420] width 159 height 12
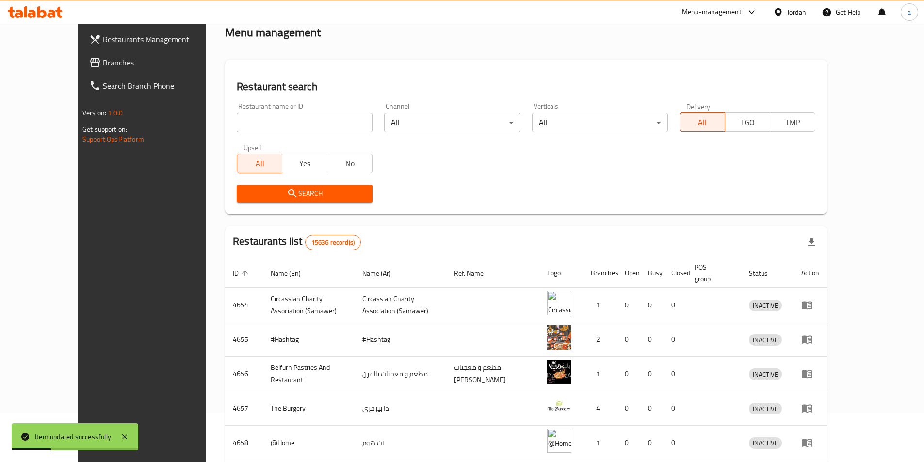
scroll to position [48, 0]
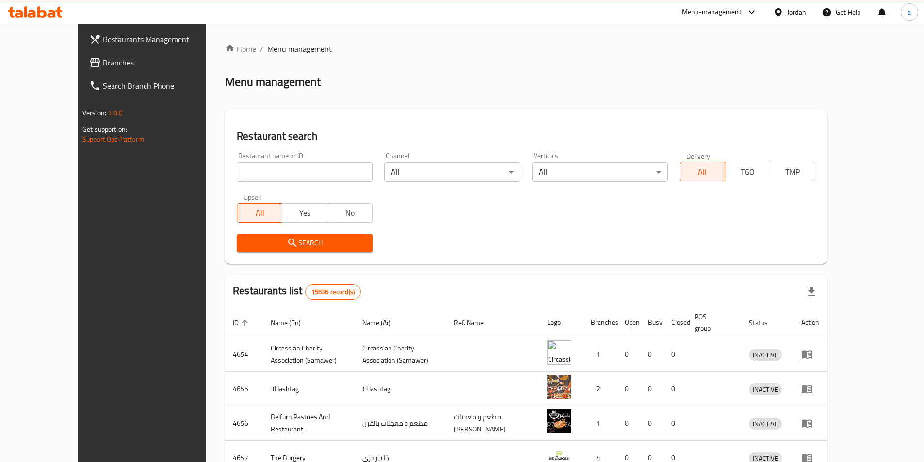
click at [237, 170] on input "search" at bounding box center [305, 171] width 136 height 19
paste input "780376"
type input "780376"
click at [241, 212] on span "All" at bounding box center [259, 213] width 37 height 14
click at [103, 67] on span "Branches" at bounding box center [163, 63] width 121 height 12
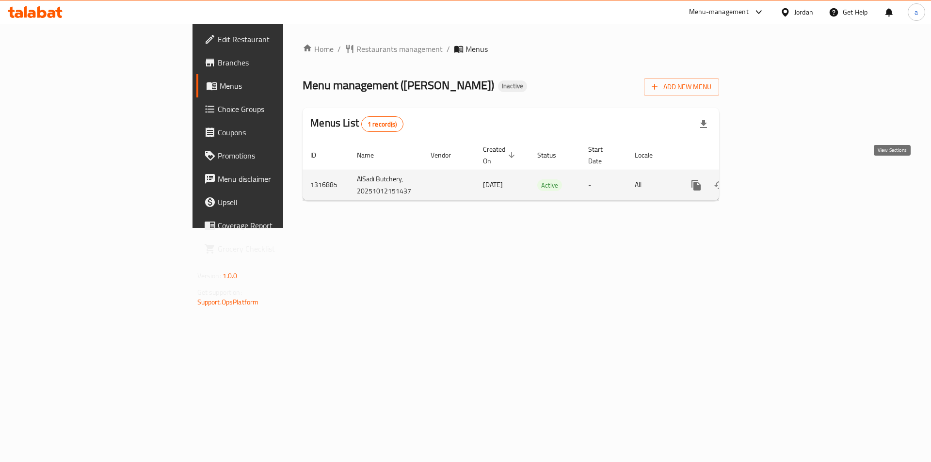
click at [772, 179] on icon "enhanced table" at bounding box center [766, 185] width 12 height 12
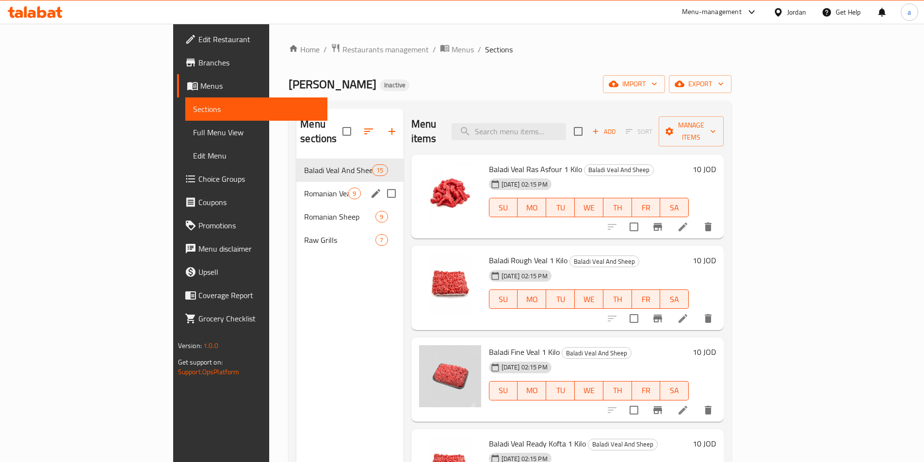
click at [296, 228] on div "Raw Grills 7" at bounding box center [349, 239] width 107 height 23
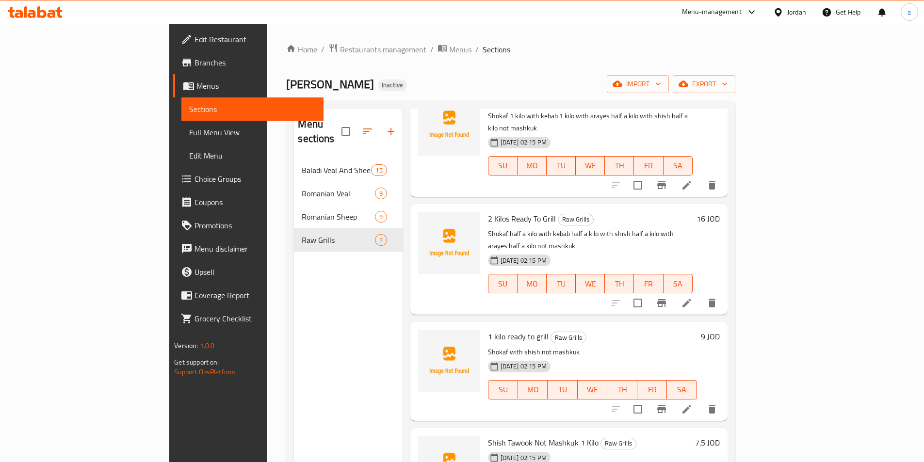
scroll to position [194, 0]
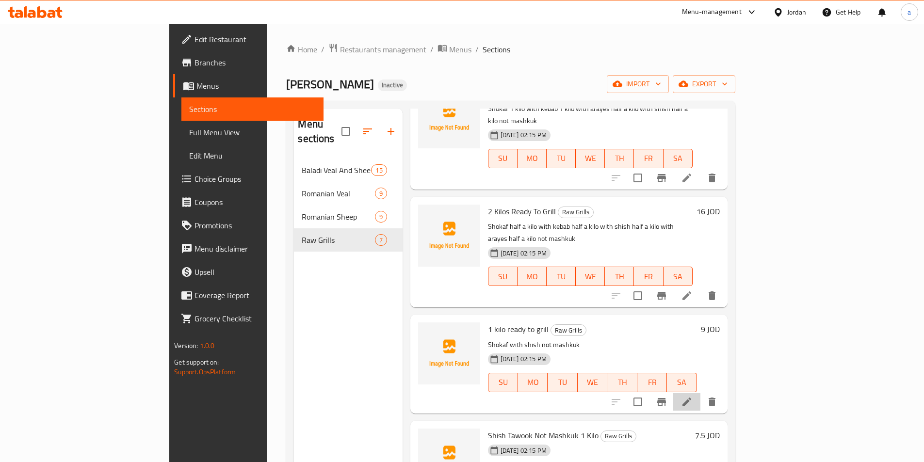
click at [700, 393] on li at bounding box center [686, 401] width 27 height 17
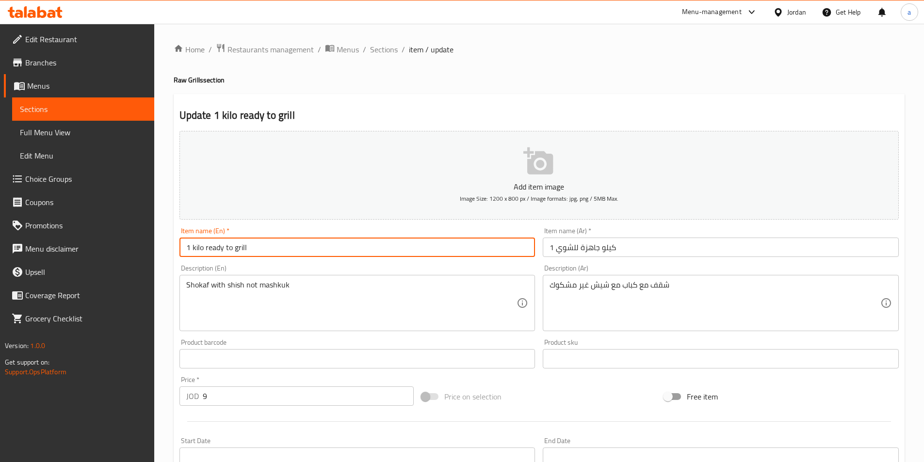
click at [447, 257] on input "1 kilo ready to grill" at bounding box center [357, 247] width 356 height 19
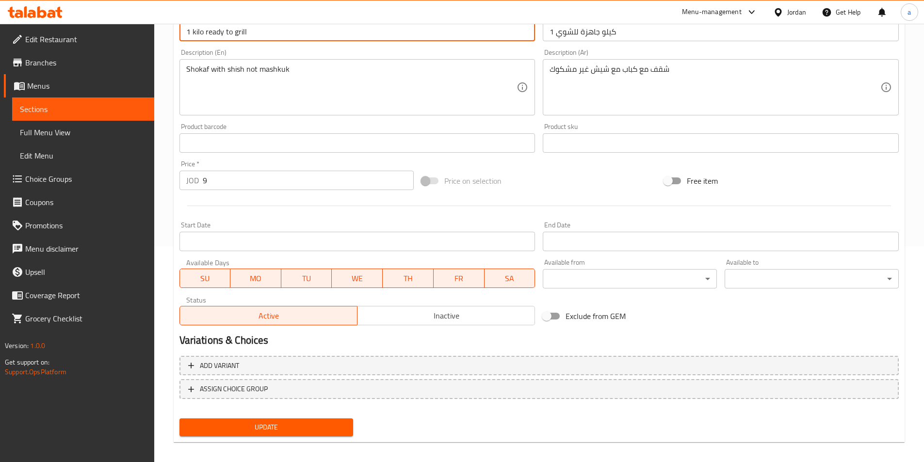
scroll to position [223, 0]
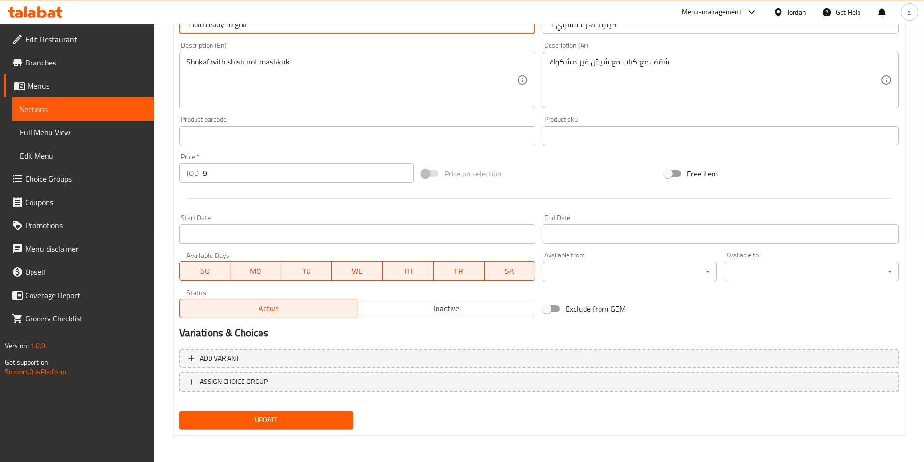
click at [305, 412] on button "Update" at bounding box center [266, 420] width 174 height 18
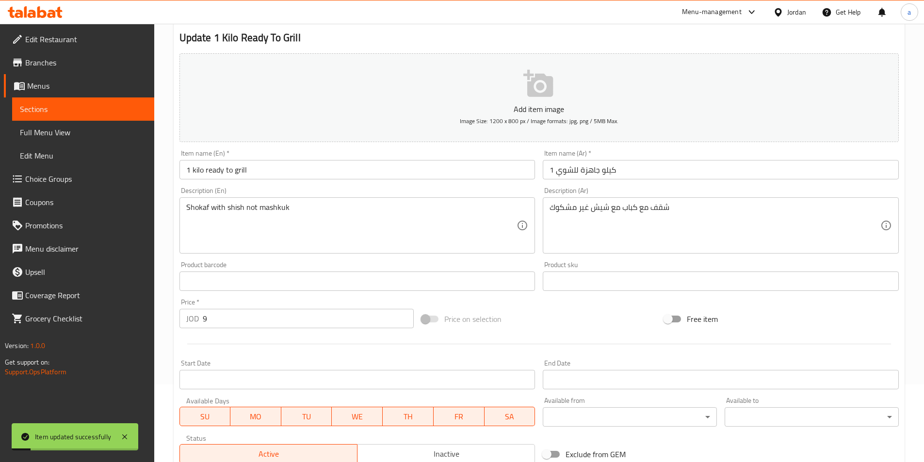
scroll to position [0, 0]
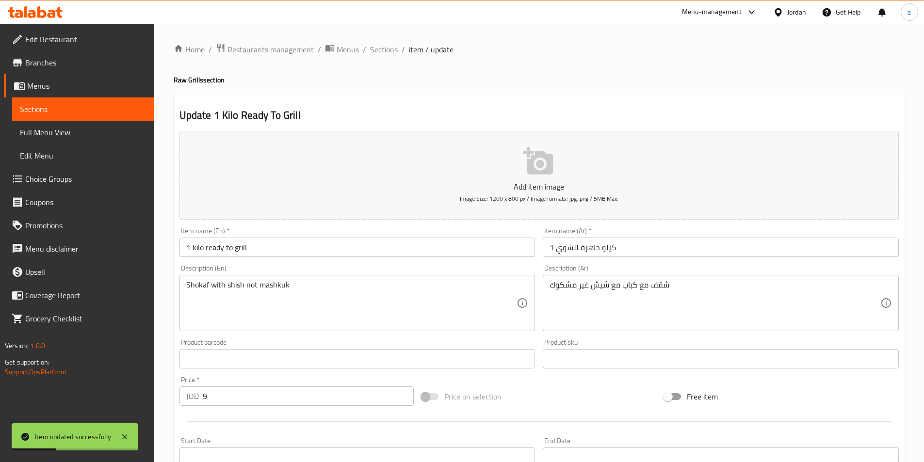
click at [337, 58] on div "Home / Restaurants management / Menus / Sections / item / update Raw Grills sec…" at bounding box center [539, 354] width 731 height 623
click at [340, 55] on span "Menus" at bounding box center [347, 50] width 22 height 12
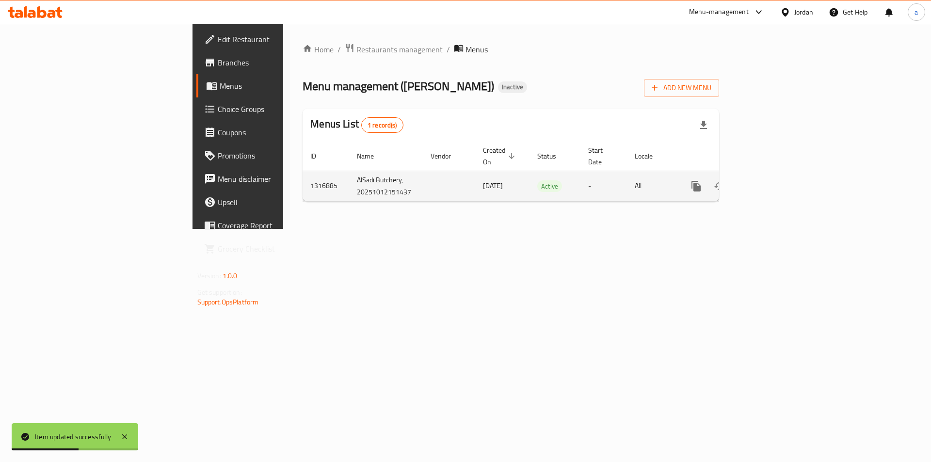
click at [772, 180] on icon "enhanced table" at bounding box center [766, 186] width 12 height 12
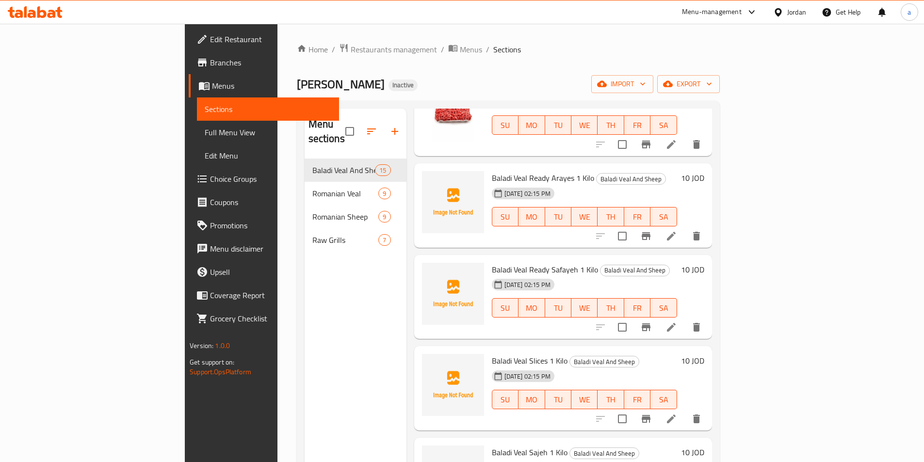
scroll to position [339, 0]
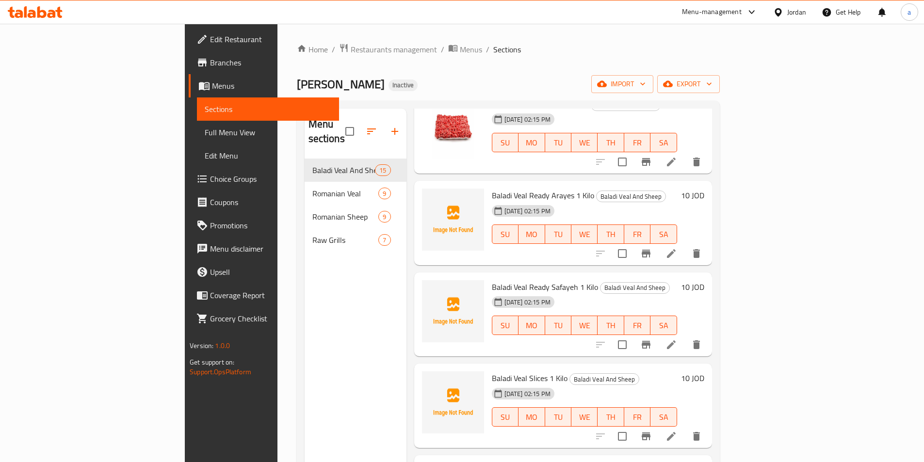
click at [492, 188] on span "Baladi Veal Ready Arayes 1 Kilo" at bounding box center [543, 195] width 102 height 15
click at [430, 196] on icon "upload picture" at bounding box center [436, 202] width 12 height 12
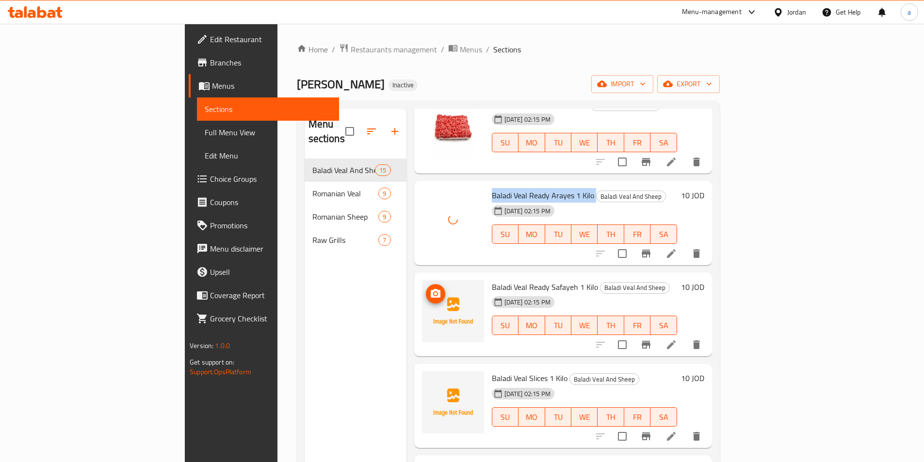
click at [422, 280] on img at bounding box center [453, 311] width 62 height 62
click at [431, 289] on icon "upload picture" at bounding box center [436, 293] width 10 height 9
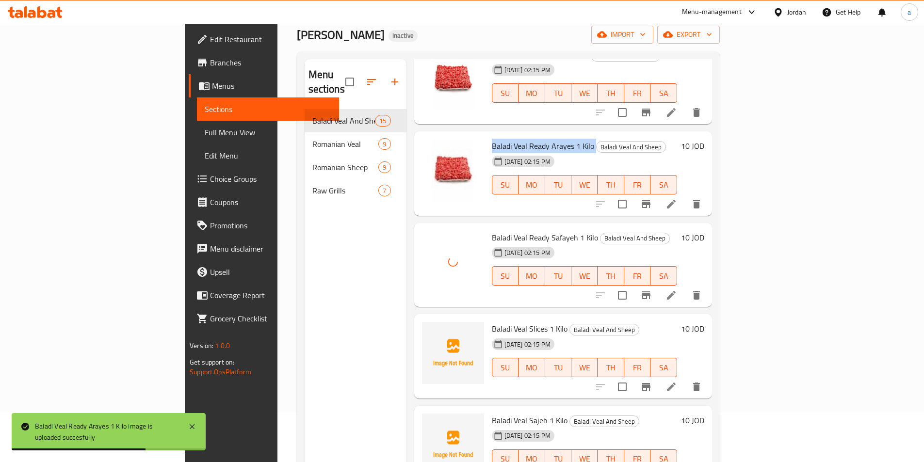
scroll to position [97, 0]
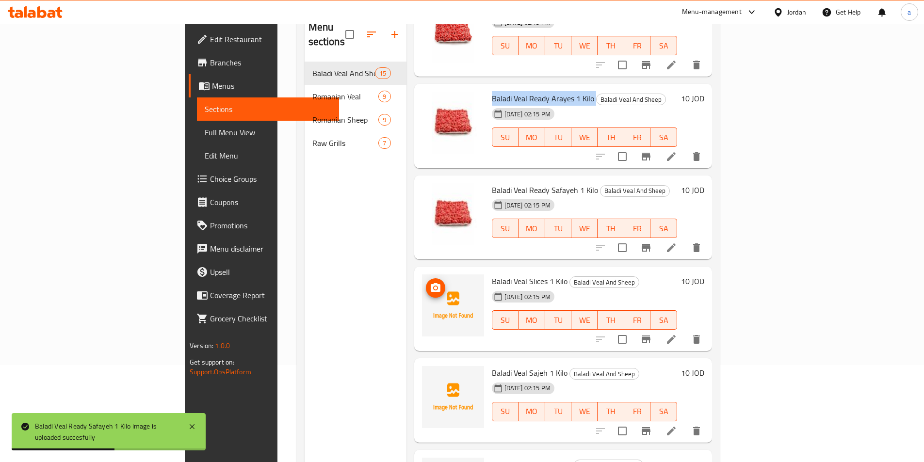
click at [426, 282] on span "upload picture" at bounding box center [435, 288] width 19 height 12
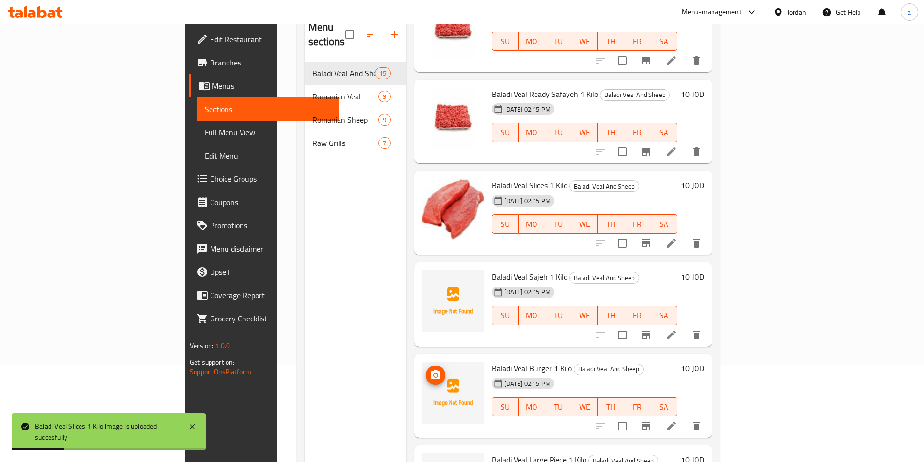
scroll to position [533, 0]
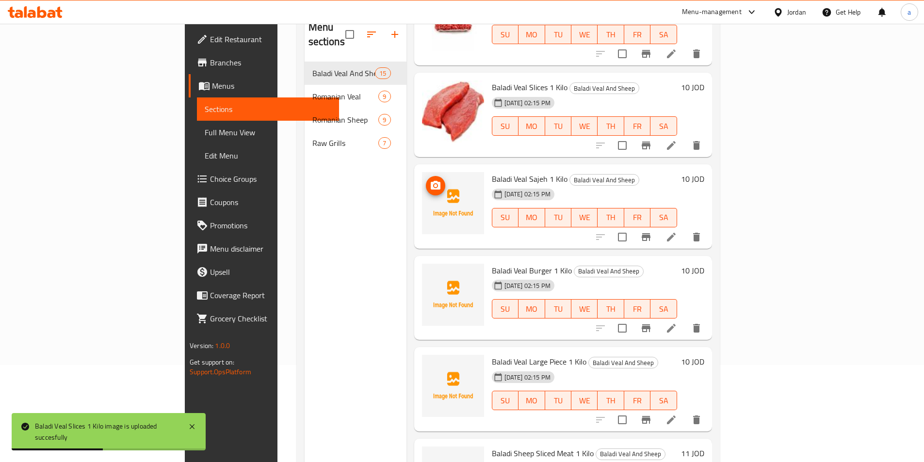
click at [430, 180] on icon "upload picture" at bounding box center [436, 186] width 12 height 12
click at [431, 272] on icon "upload picture" at bounding box center [436, 276] width 10 height 9
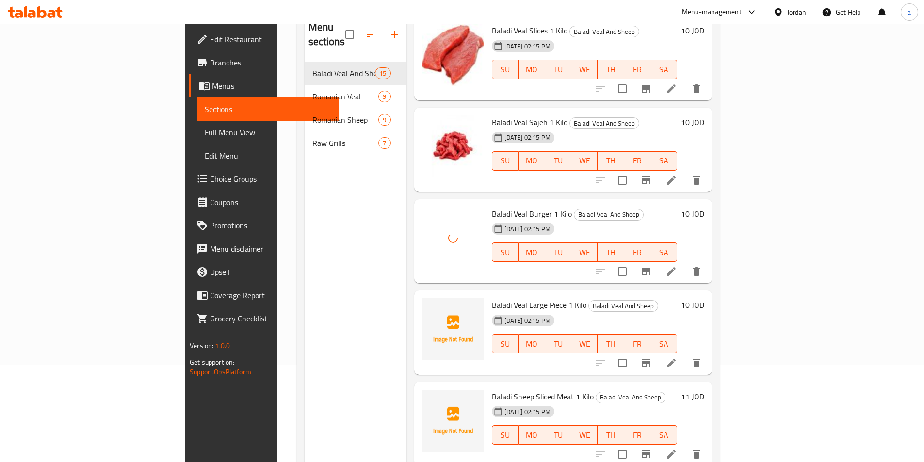
scroll to position [679, 0]
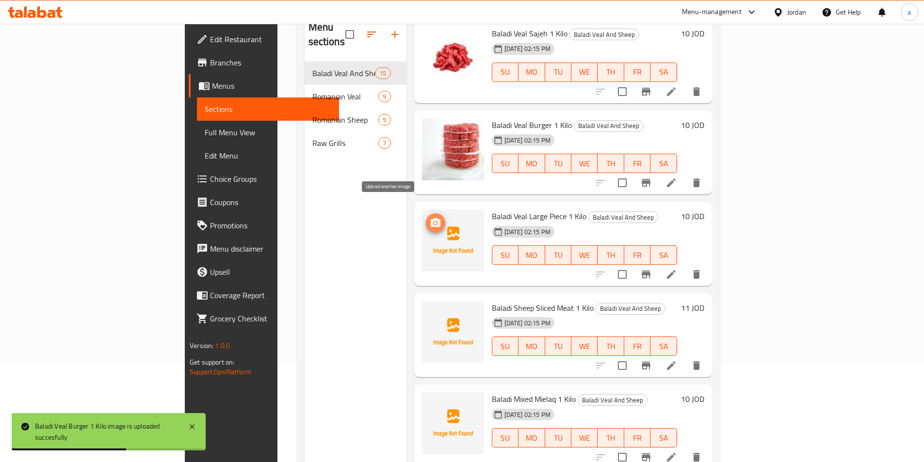
click at [430, 217] on icon "upload picture" at bounding box center [436, 223] width 12 height 12
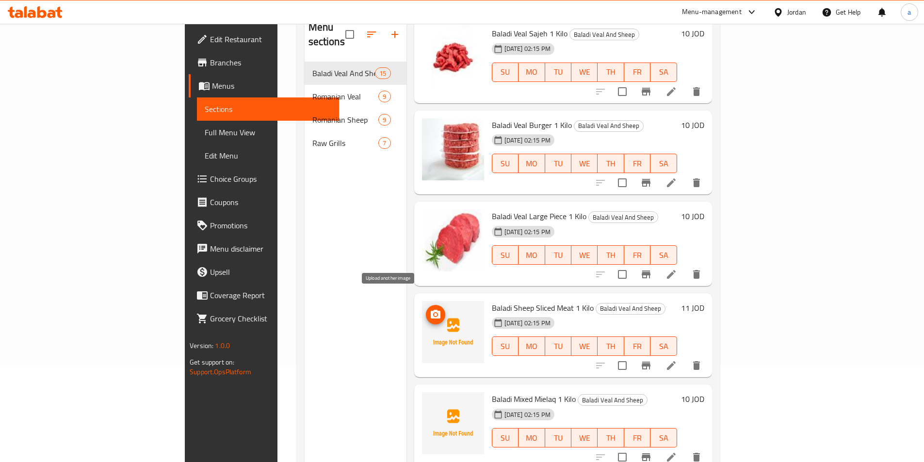
click at [426, 306] on button "upload picture" at bounding box center [435, 314] width 19 height 19
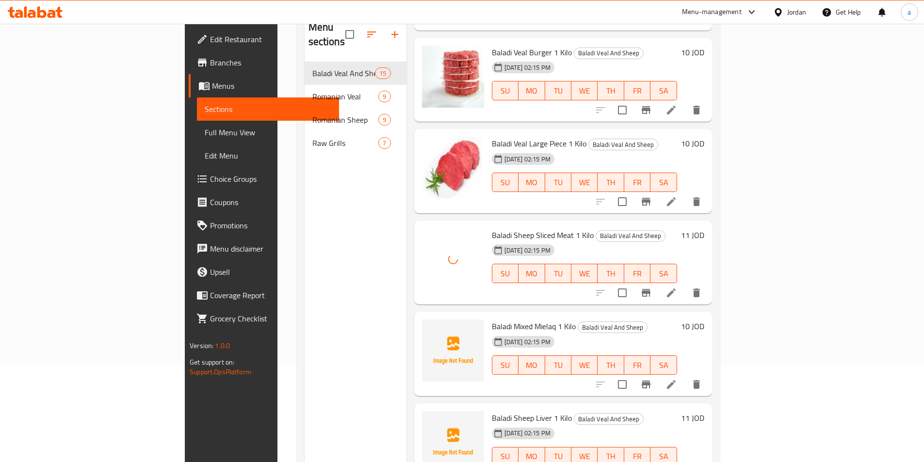
scroll to position [824, 0]
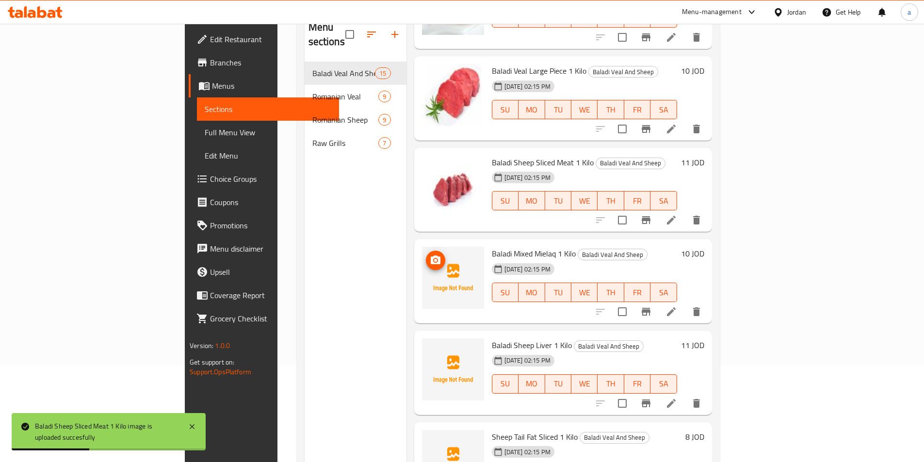
click at [430, 255] on icon "upload picture" at bounding box center [436, 261] width 12 height 12
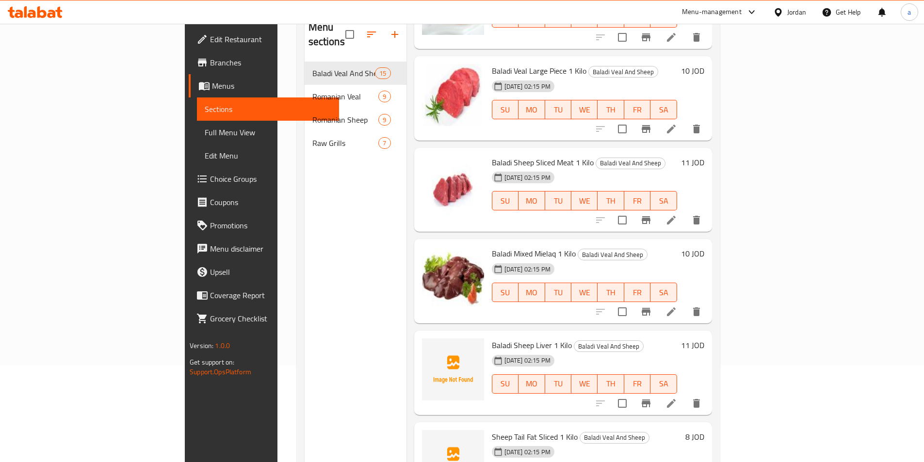
scroll to position [921, 0]
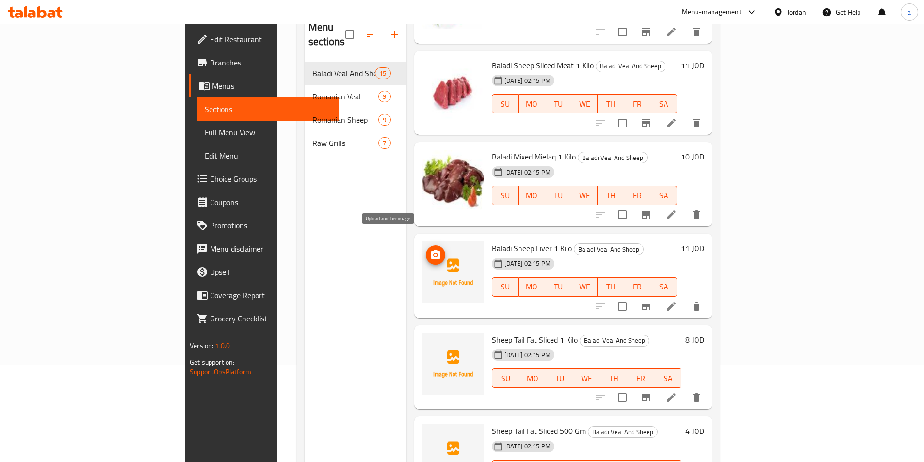
click at [422, 241] on img at bounding box center [453, 272] width 62 height 62
click at [431, 250] on icon "upload picture" at bounding box center [436, 254] width 10 height 9
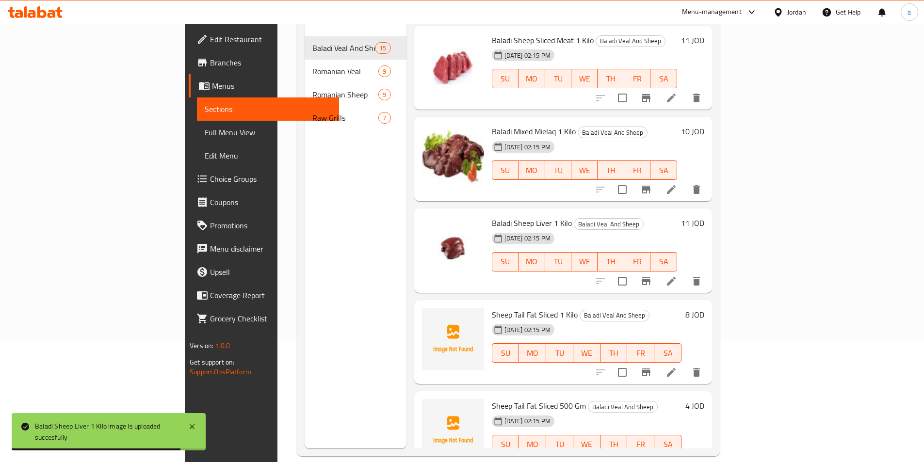
scroll to position [136, 0]
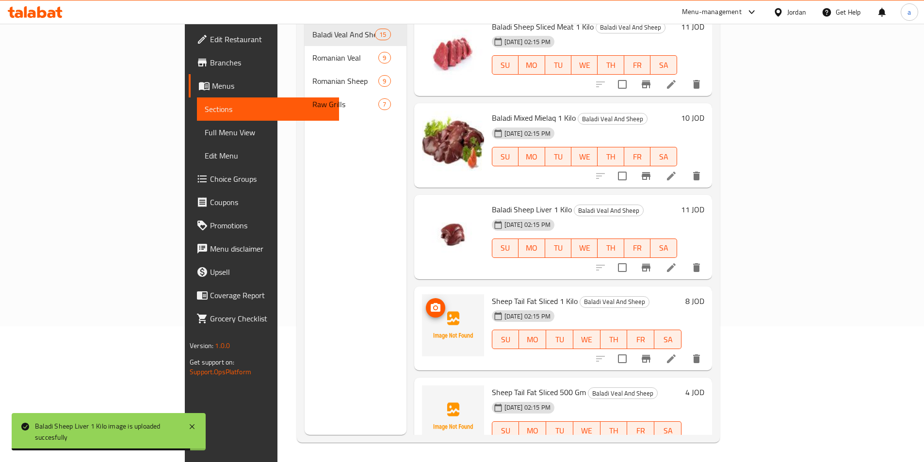
click at [426, 301] on button "upload picture" at bounding box center [435, 307] width 19 height 19
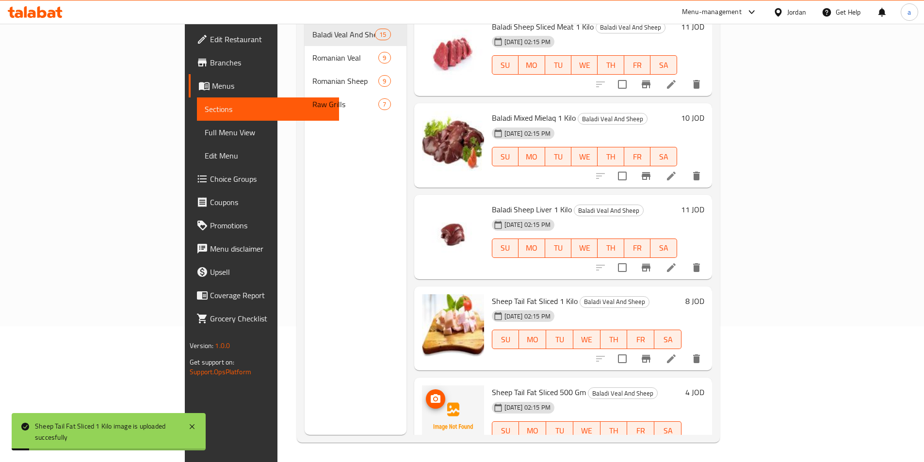
click at [426, 389] on button "upload picture" at bounding box center [435, 398] width 19 height 19
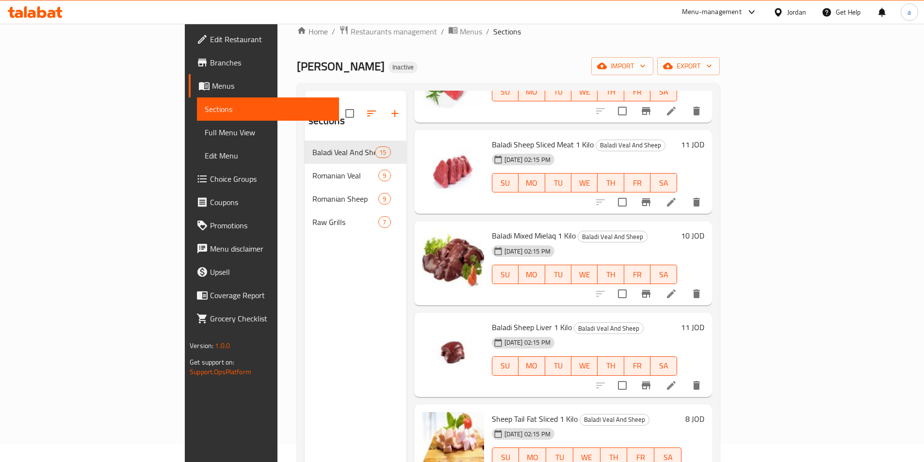
scroll to position [0, 0]
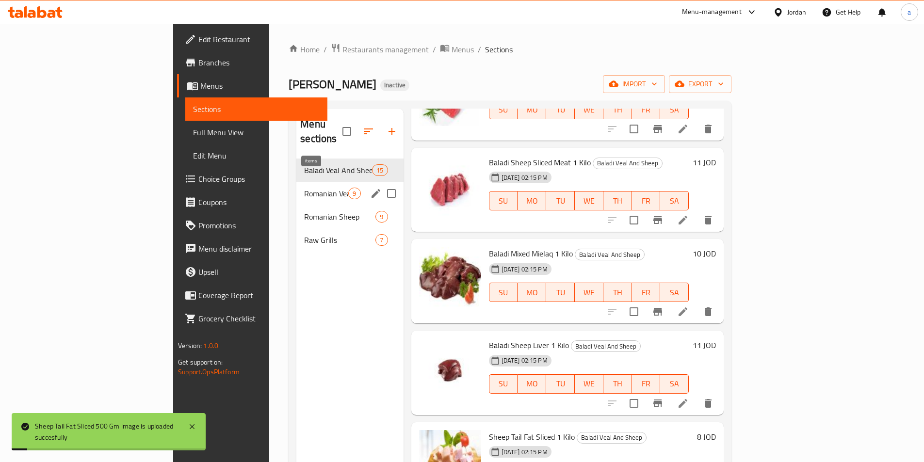
click at [349, 189] on span "9" at bounding box center [354, 193] width 11 height 9
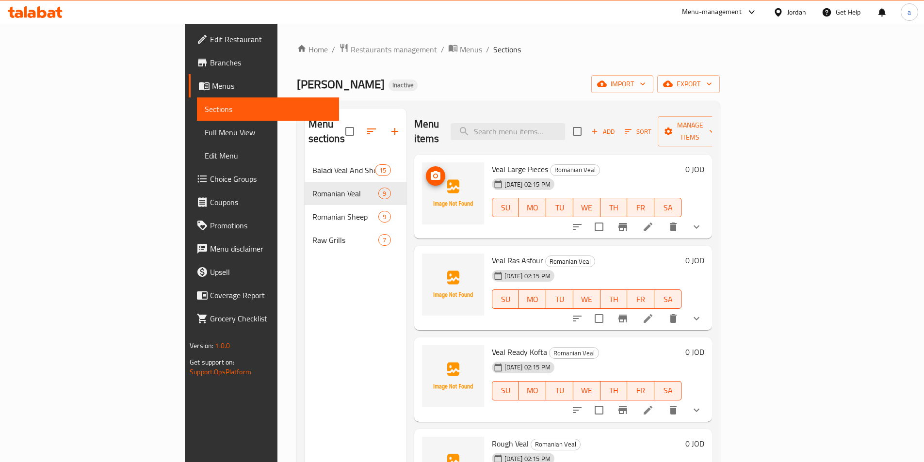
click at [430, 170] on icon "upload picture" at bounding box center [436, 176] width 12 height 12
click at [430, 261] on icon "upload picture" at bounding box center [436, 267] width 12 height 12
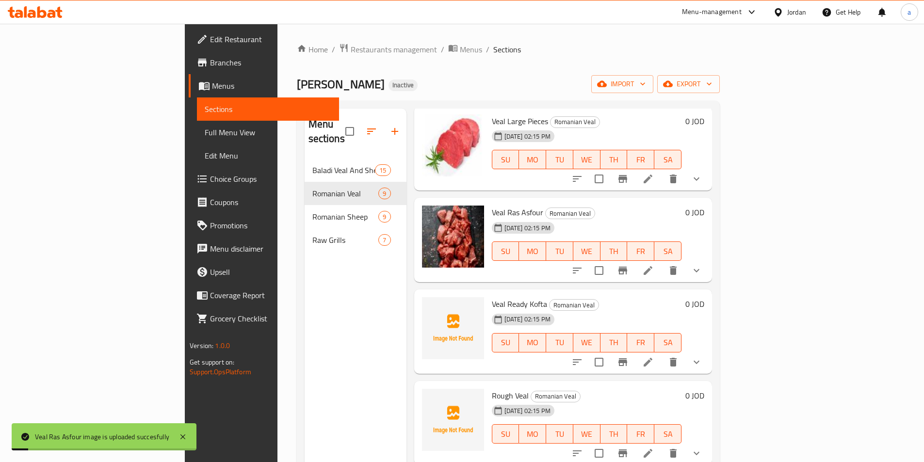
scroll to position [145, 0]
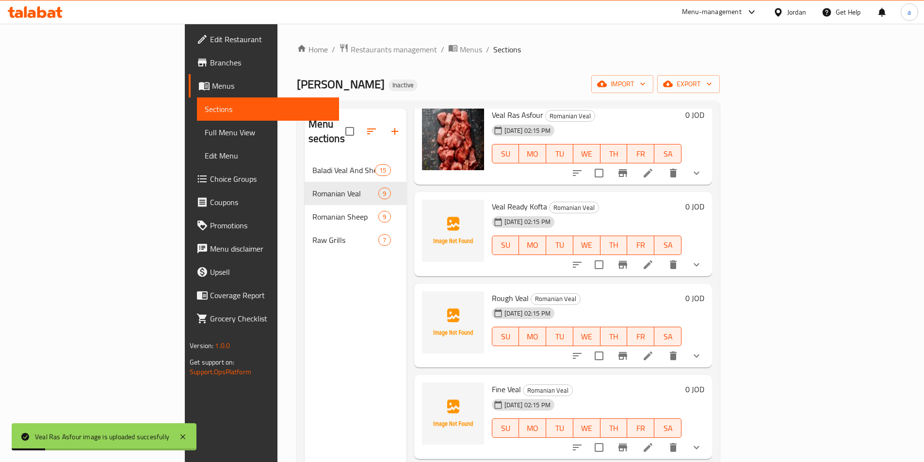
click at [418, 196] on div at bounding box center [453, 234] width 70 height 77
click at [431, 208] on icon "upload picture" at bounding box center [436, 212] width 10 height 9
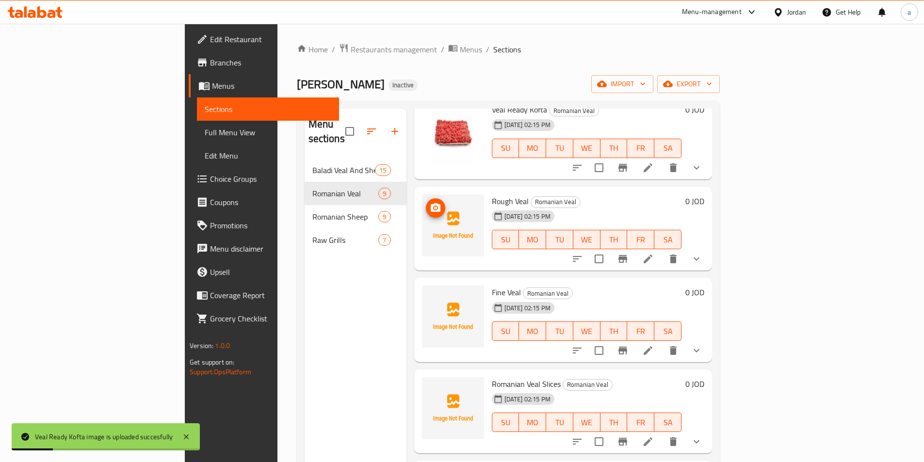
click at [431, 203] on icon "upload picture" at bounding box center [436, 207] width 10 height 9
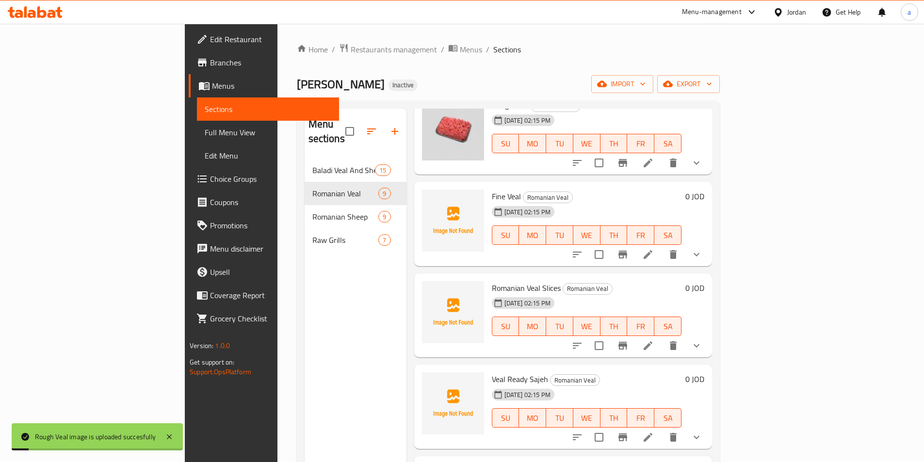
scroll to position [339, 0]
click at [414, 184] on div "Fine Veal Romanian Veal 13-10-2025 02:15 PM SU MO TU WE TH FR SA 0 JOD" at bounding box center [563, 223] width 298 height 84
click at [418, 185] on div at bounding box center [453, 223] width 70 height 77
click at [422, 189] on img at bounding box center [453, 220] width 62 height 62
click at [426, 196] on span "upload picture" at bounding box center [435, 202] width 19 height 12
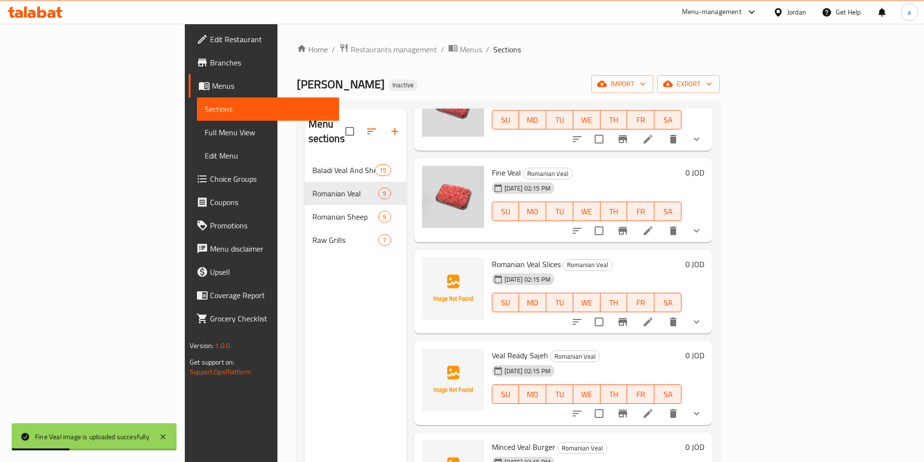
scroll to position [385, 0]
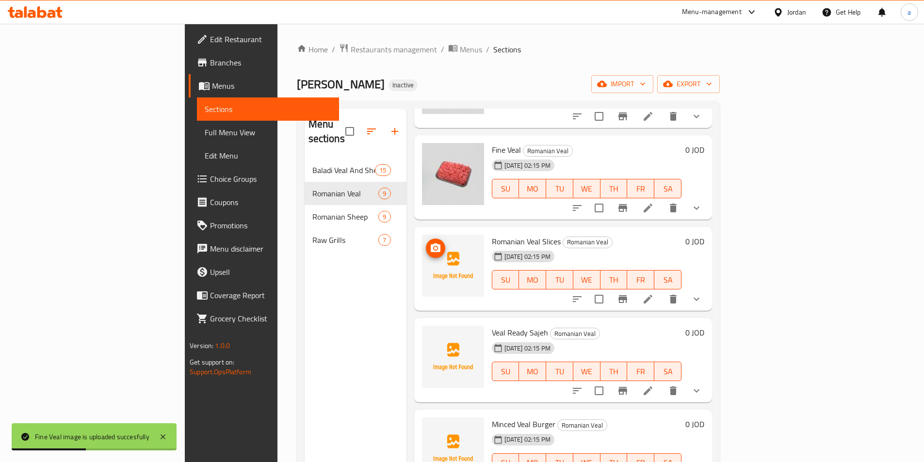
click at [422, 235] on img at bounding box center [453, 266] width 62 height 62
click at [430, 242] on icon "upload picture" at bounding box center [436, 248] width 12 height 12
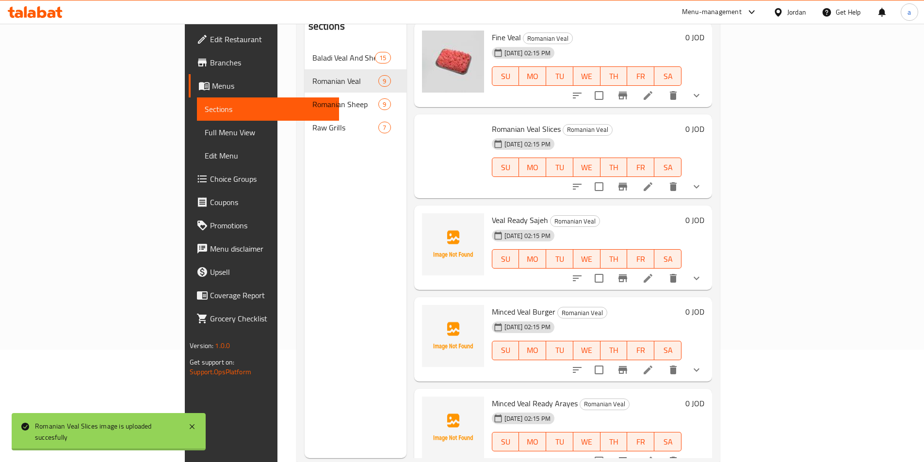
scroll to position [136, 0]
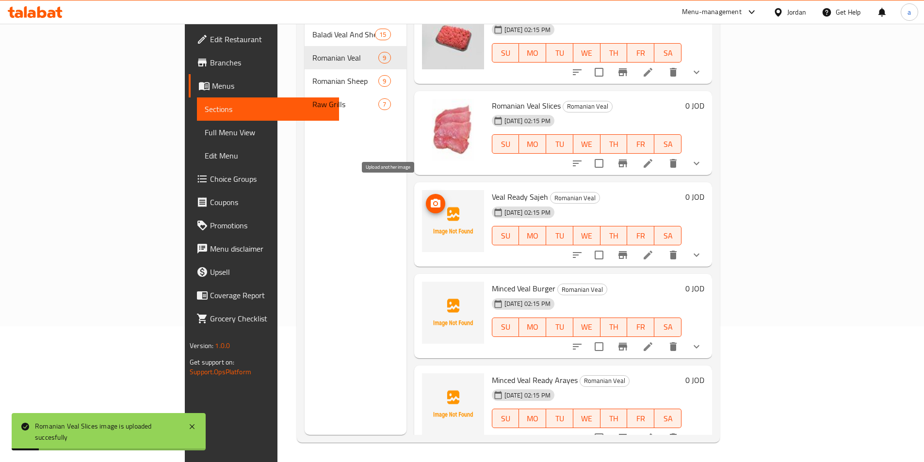
click at [426, 198] on button "upload picture" at bounding box center [435, 203] width 19 height 19
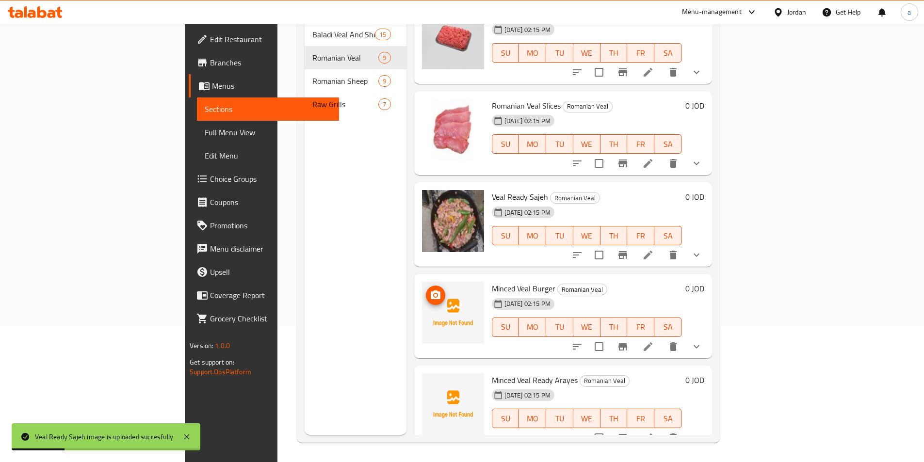
click at [430, 289] on icon "upload picture" at bounding box center [436, 295] width 12 height 12
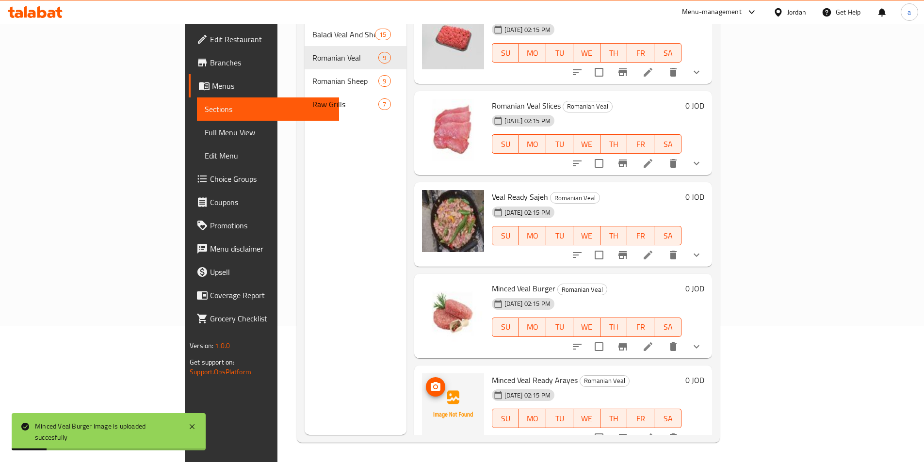
click at [406, 359] on div "Menu items Add Sort Manage items Veal Large Pieces Romanian Veal 13-10-2025 02:…" at bounding box center [558, 204] width 305 height 462
click at [418, 369] on div at bounding box center [453, 407] width 70 height 77
click at [422, 373] on div at bounding box center [453, 404] width 62 height 62
click at [422, 381] on img at bounding box center [453, 404] width 62 height 62
click at [426, 379] on button "upload picture" at bounding box center [435, 386] width 19 height 19
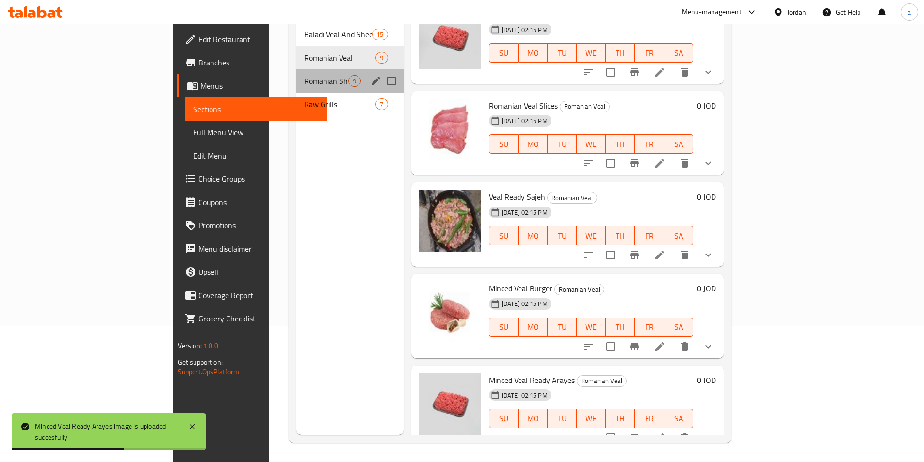
click at [296, 74] on div "Romanian Sheep 9" at bounding box center [349, 80] width 107 height 23
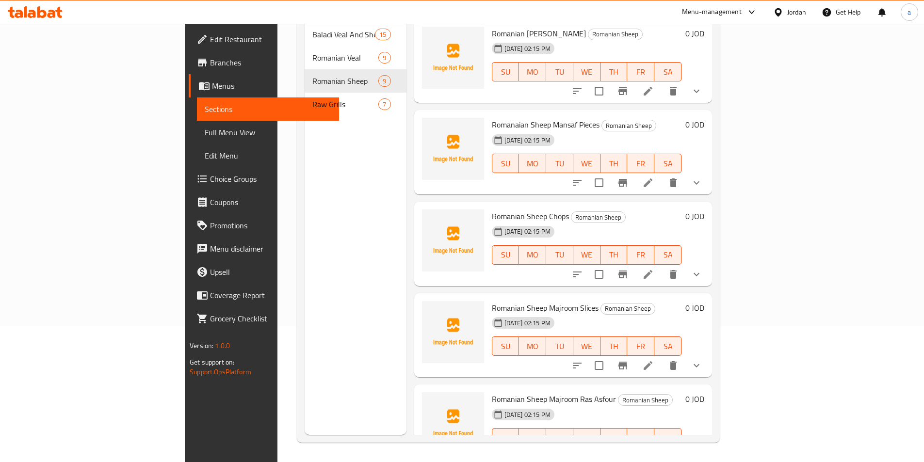
scroll to position [39, 0]
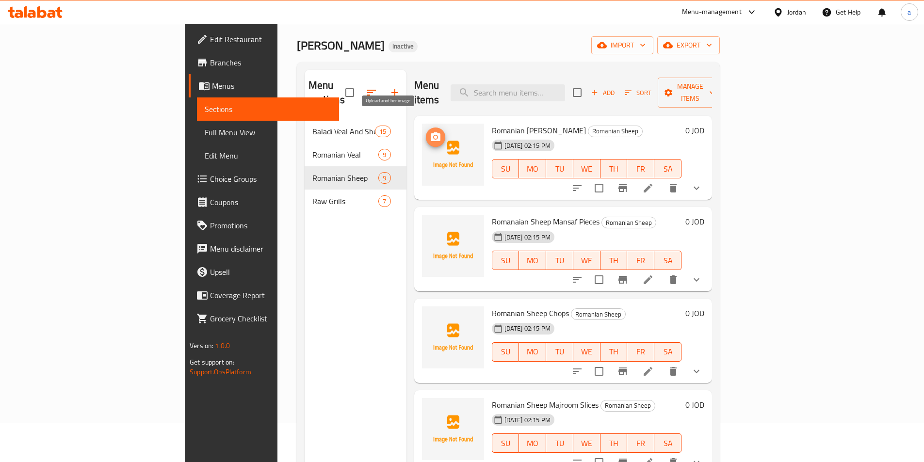
click at [430, 131] on icon "upload picture" at bounding box center [436, 137] width 12 height 12
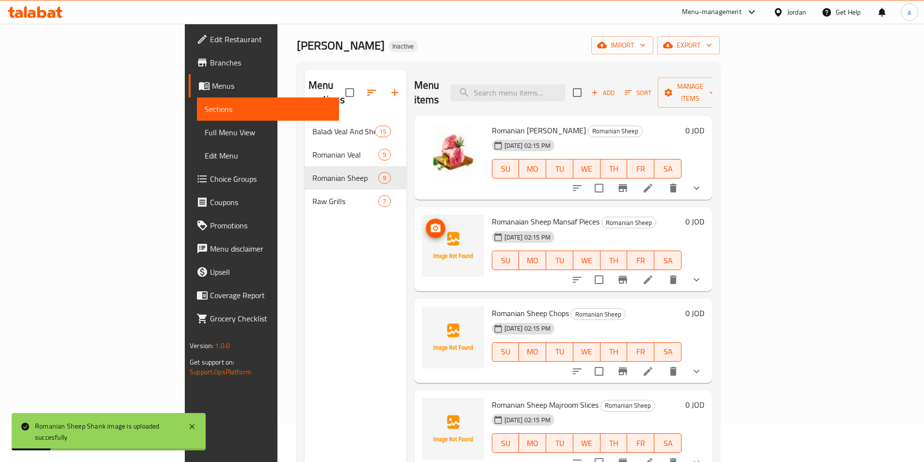
click at [426, 223] on span "upload picture" at bounding box center [435, 229] width 19 height 12
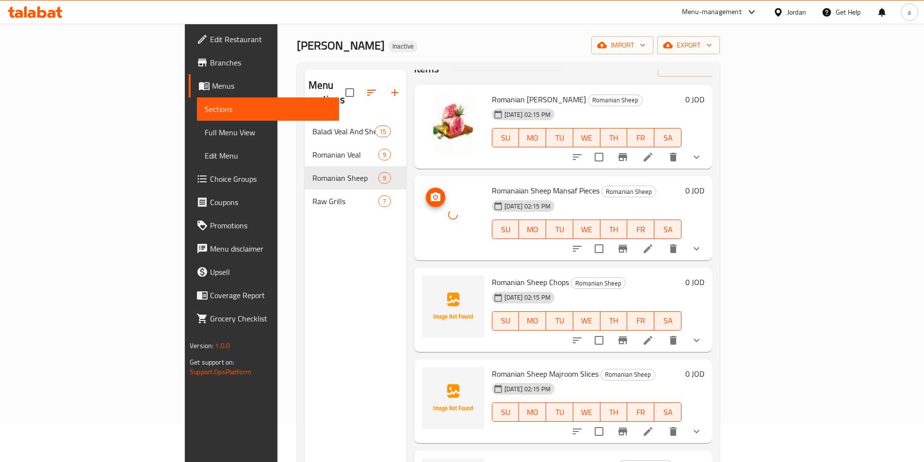
scroll to position [48, 0]
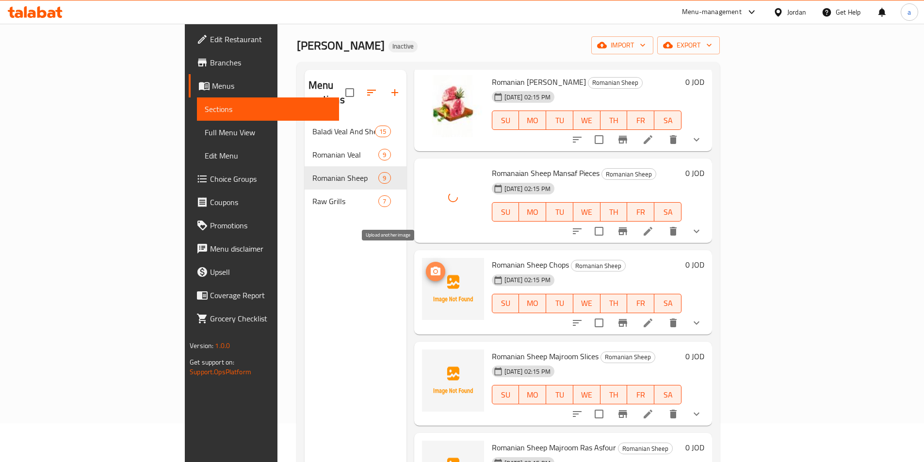
click at [433, 270] on circle "upload picture" at bounding box center [434, 271] width 3 height 3
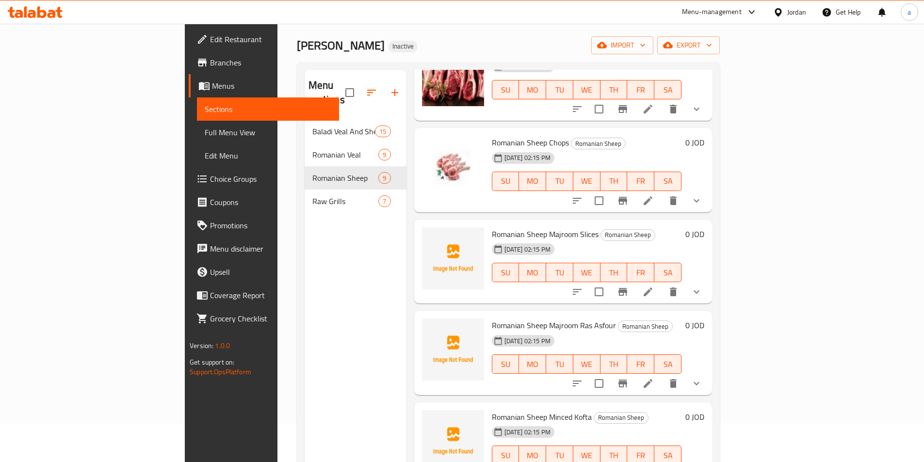
scroll to position [242, 0]
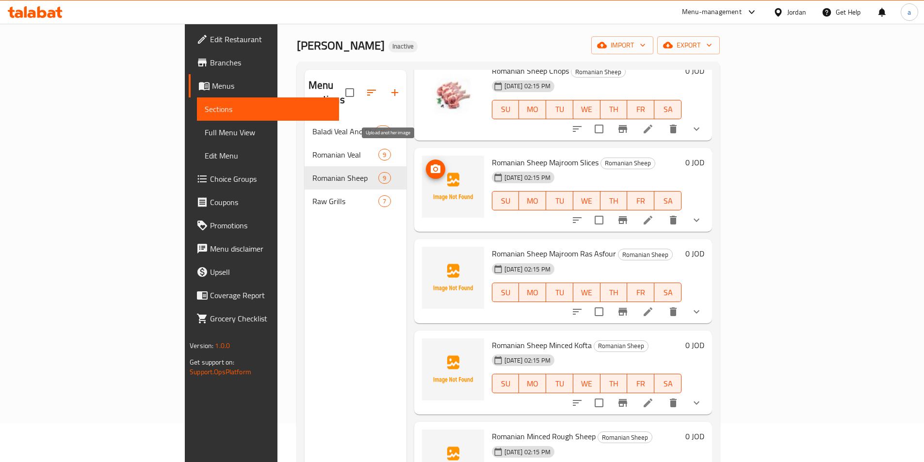
click at [431, 164] on icon "upload picture" at bounding box center [436, 168] width 10 height 9
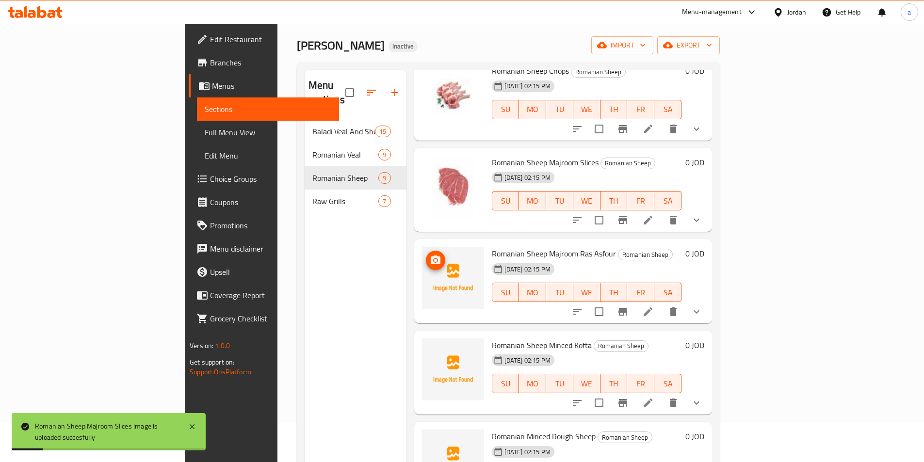
click at [431, 256] on icon "upload picture" at bounding box center [436, 260] width 10 height 9
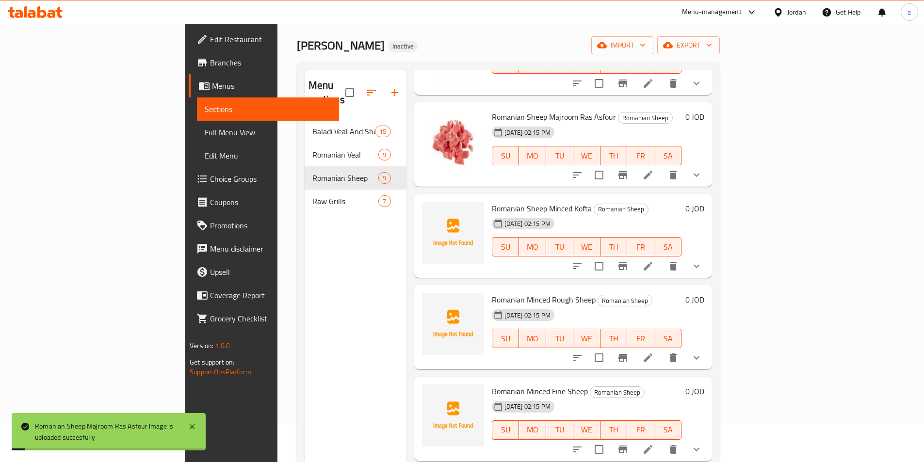
scroll to position [385, 0]
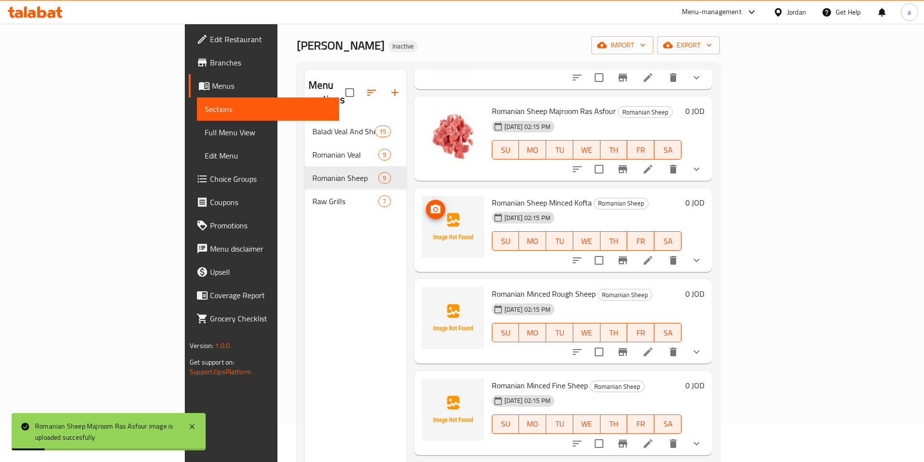
click at [422, 196] on img at bounding box center [453, 227] width 62 height 62
click at [431, 205] on icon "upload picture" at bounding box center [436, 209] width 10 height 9
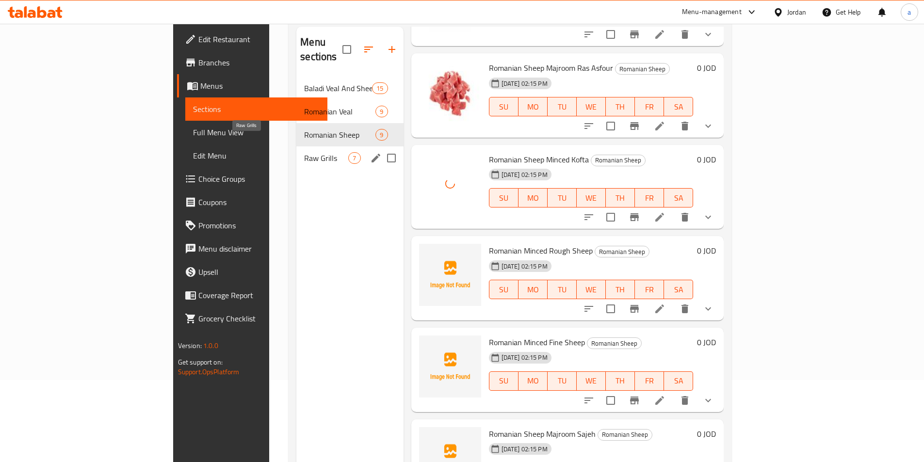
scroll to position [136, 0]
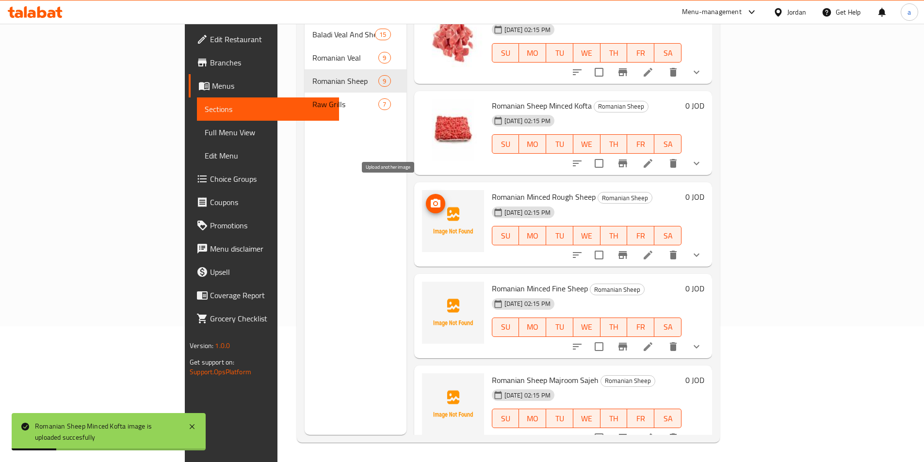
click at [431, 199] on icon "upload picture" at bounding box center [436, 203] width 10 height 9
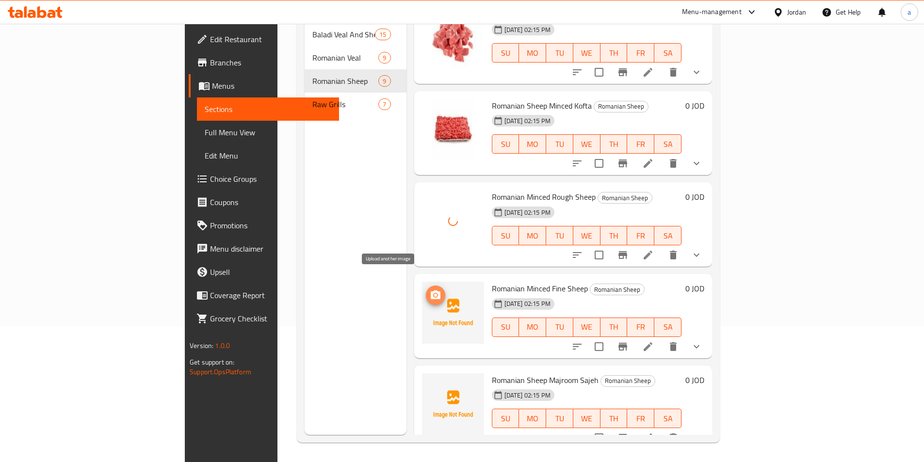
click at [431, 290] on icon "upload picture" at bounding box center [436, 294] width 10 height 9
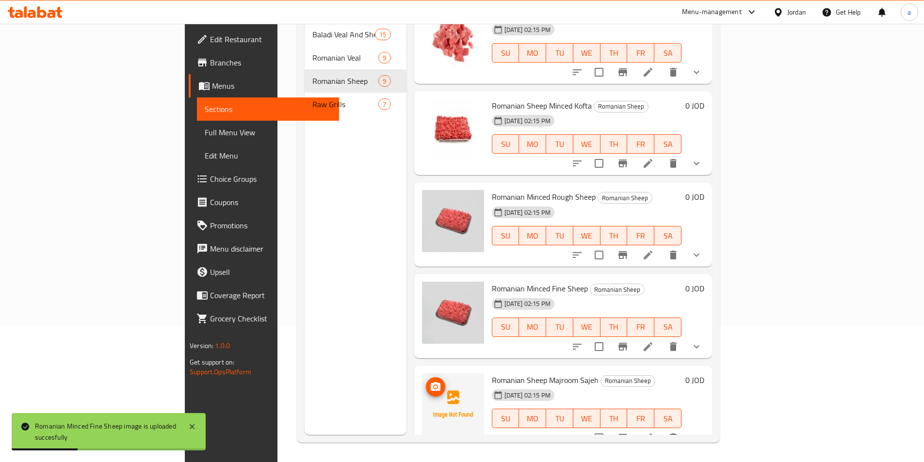
click at [426, 381] on span "upload picture" at bounding box center [435, 387] width 19 height 12
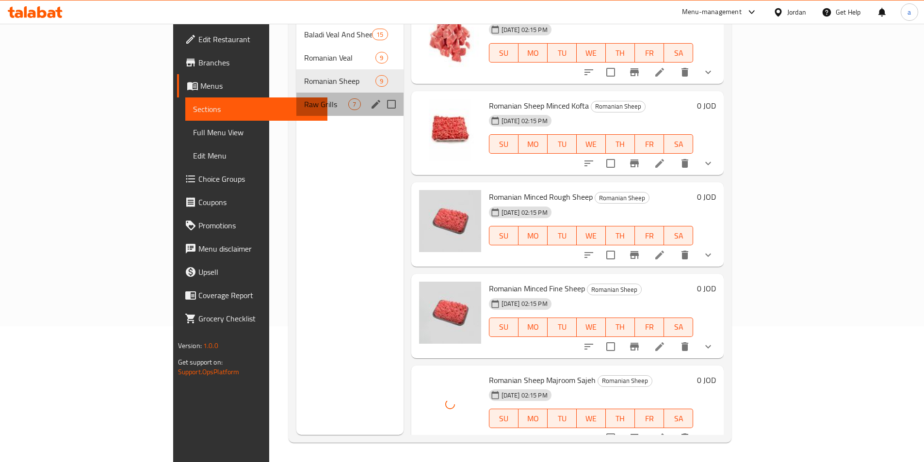
click at [296, 98] on div "Raw Grills 7" at bounding box center [349, 104] width 107 height 23
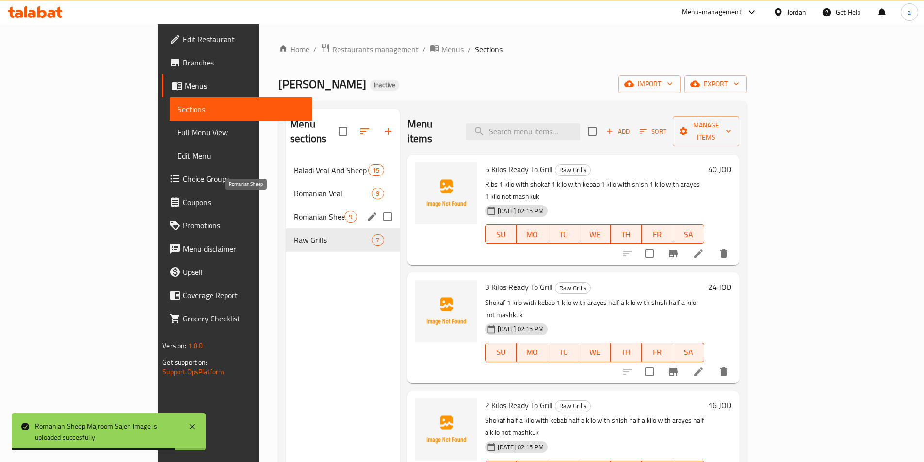
click at [294, 211] on span "Romanian Sheep" at bounding box center [319, 217] width 50 height 12
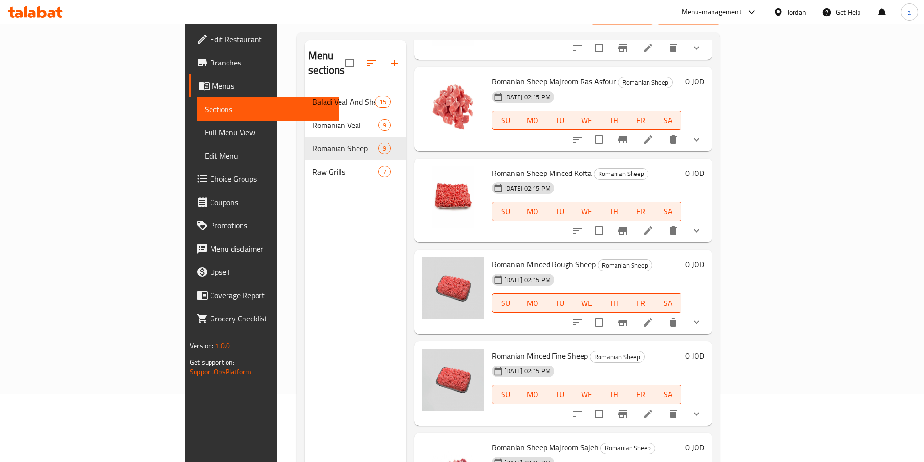
scroll to position [136, 0]
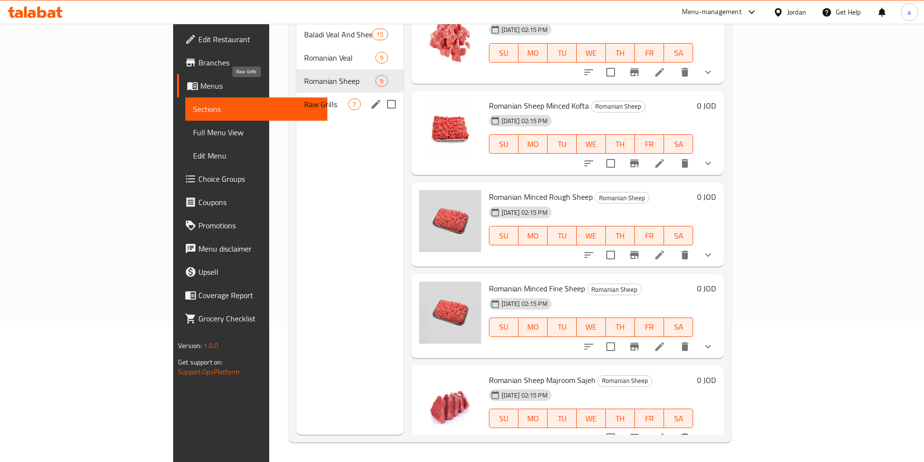
click at [304, 98] on span "Raw Grills" at bounding box center [326, 104] width 44 height 12
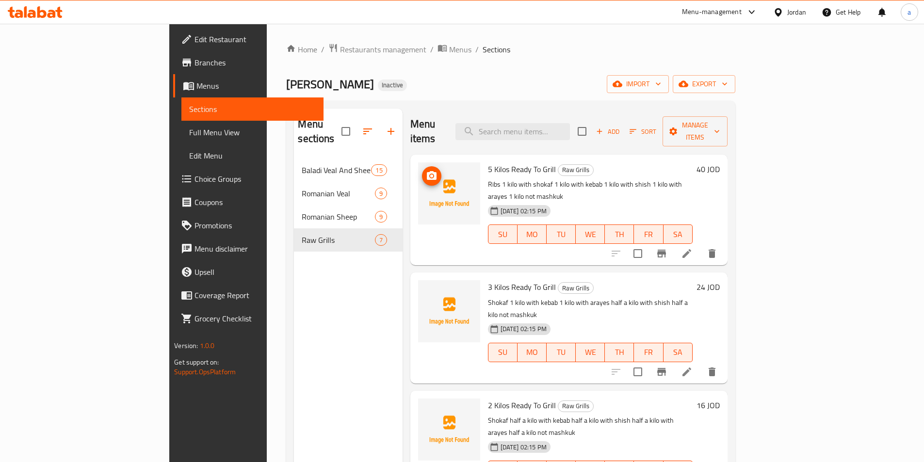
click at [426, 170] on icon "upload picture" at bounding box center [432, 176] width 12 height 12
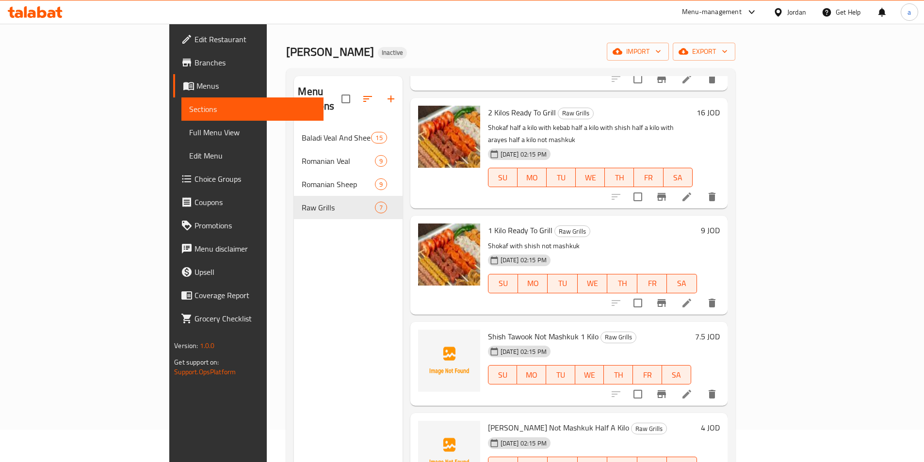
scroll to position [97, 0]
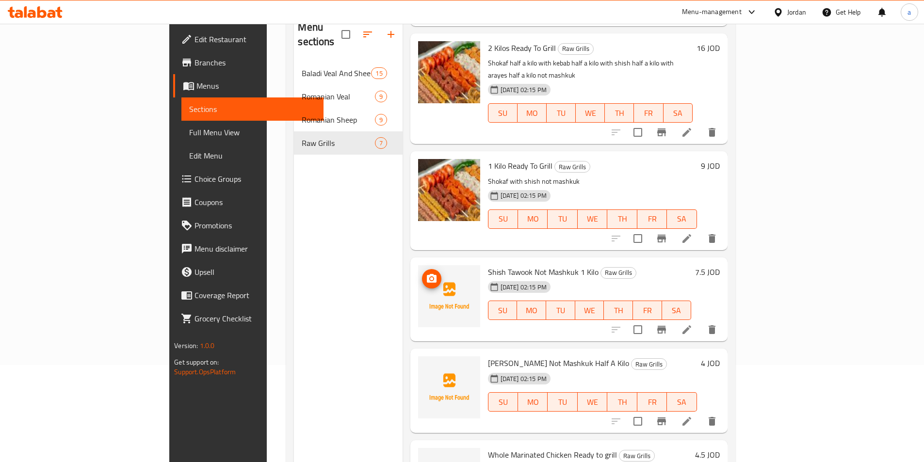
click at [422, 273] on span "upload picture" at bounding box center [431, 279] width 19 height 12
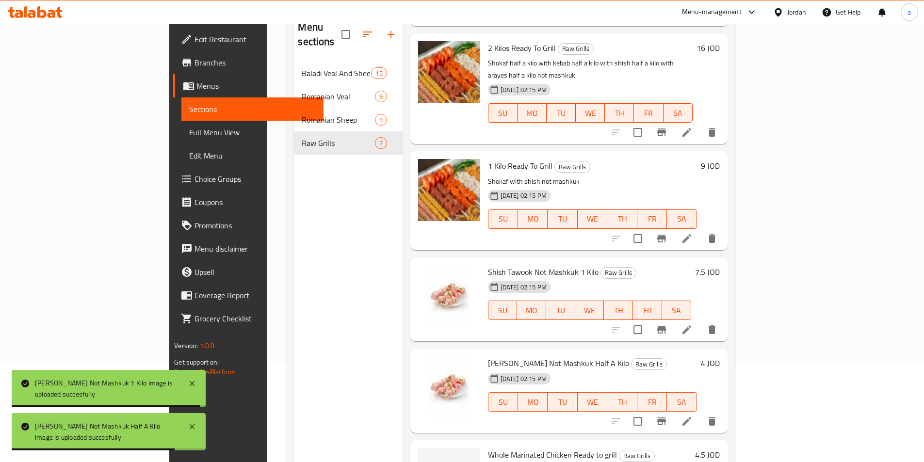
scroll to position [136, 0]
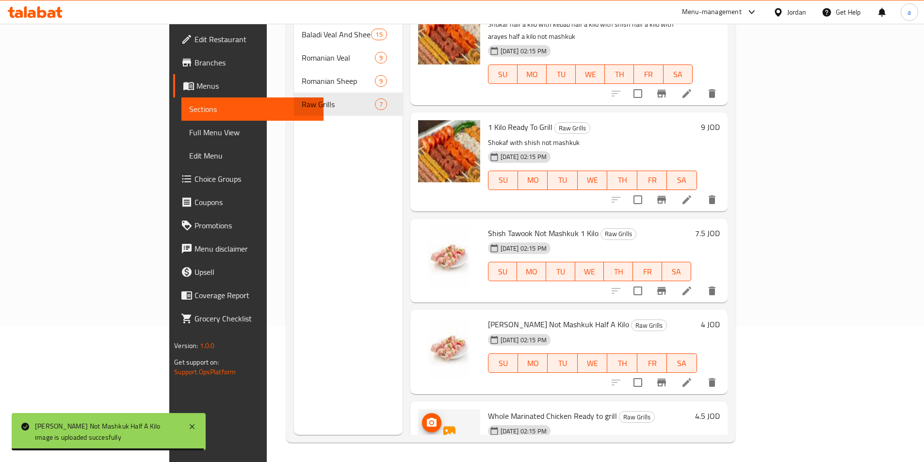
click at [422, 417] on span "upload picture" at bounding box center [431, 423] width 19 height 12
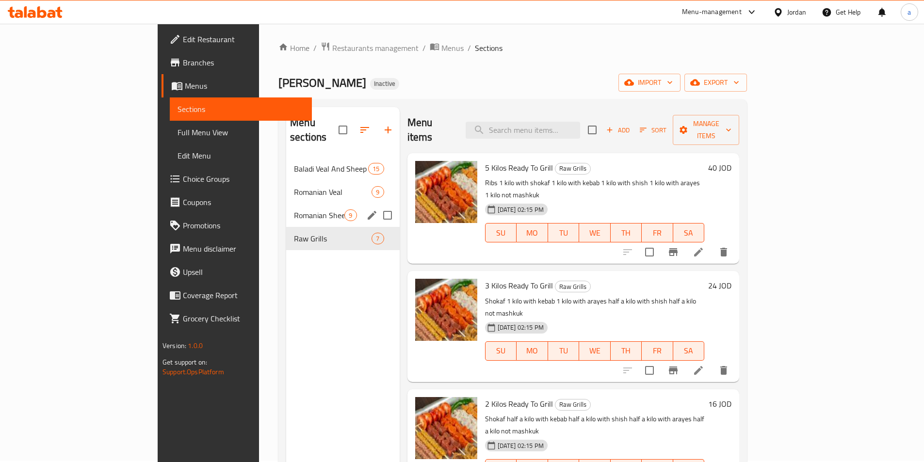
scroll to position [0, 0]
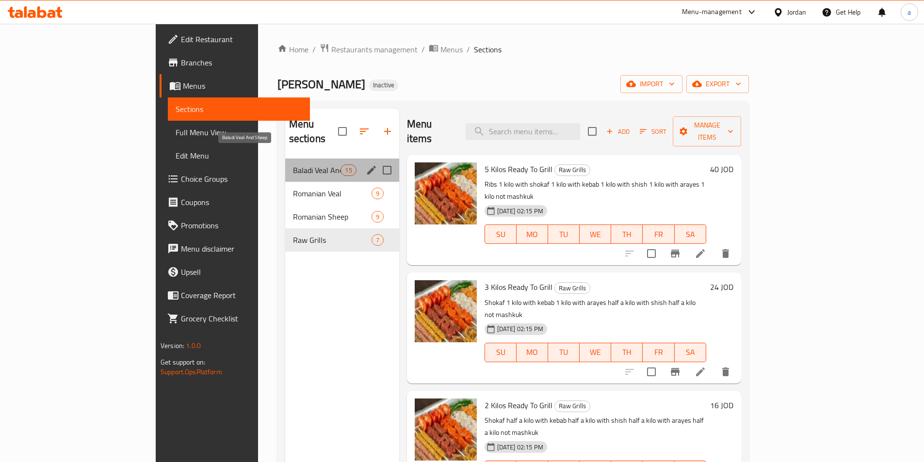
click at [293, 164] on span "Baladi Veal And Sheep" at bounding box center [317, 170] width 48 height 12
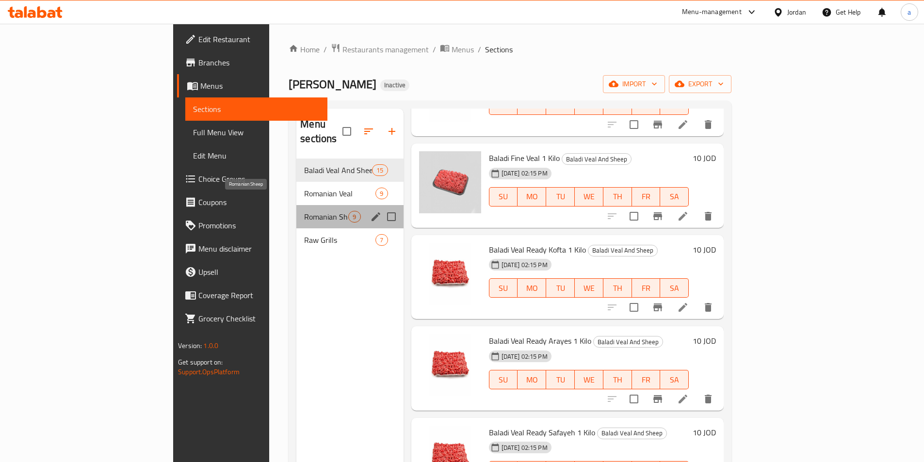
click at [304, 211] on span "Romanian Sheep" at bounding box center [326, 217] width 44 height 12
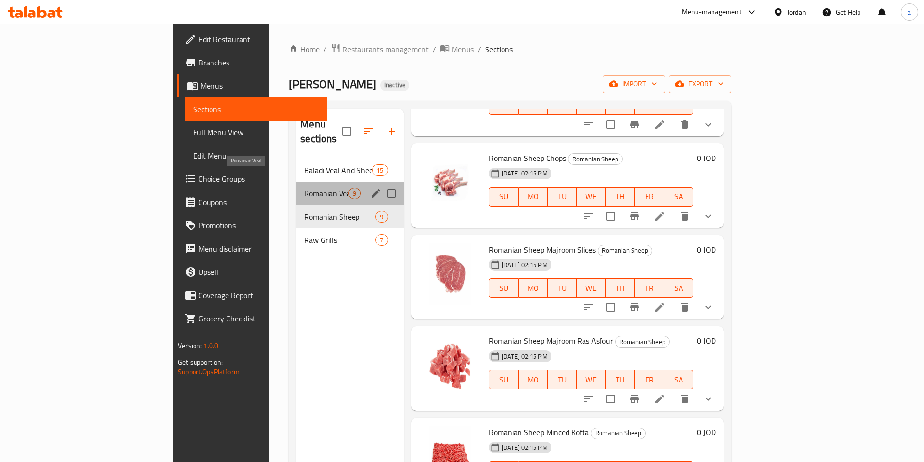
click at [304, 188] on span "Romanian Veal" at bounding box center [326, 194] width 44 height 12
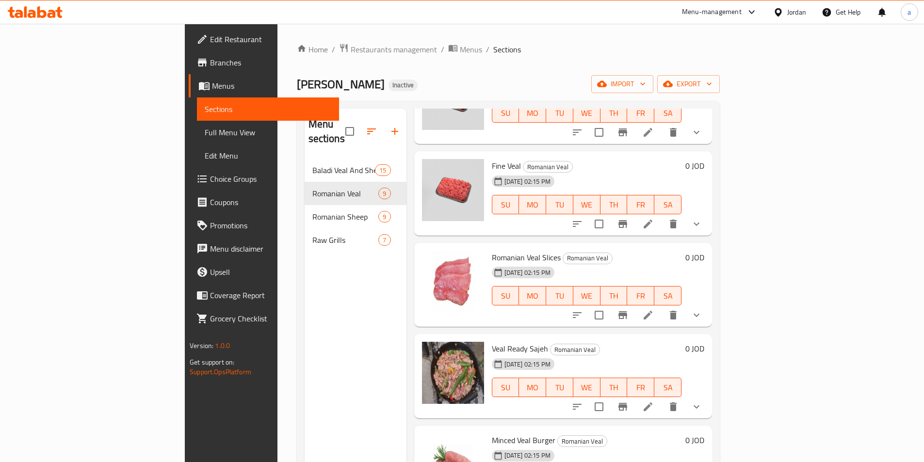
scroll to position [385, 0]
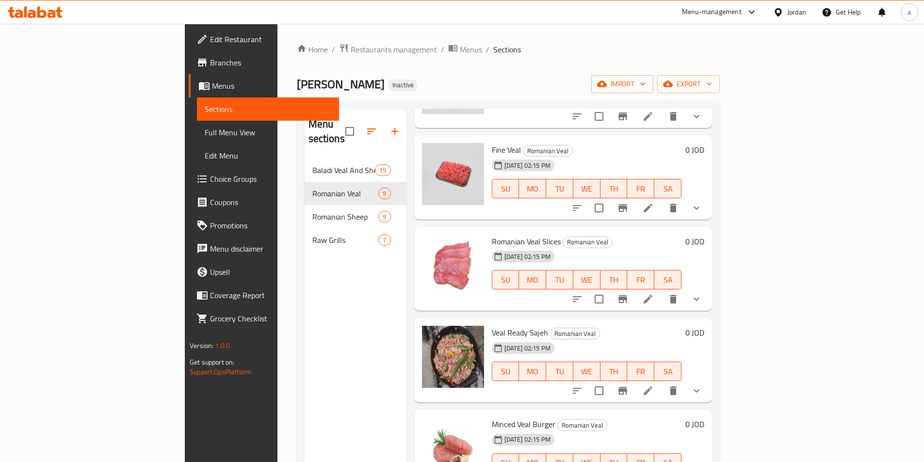
click at [210, 65] on span "Branches" at bounding box center [270, 63] width 121 height 12
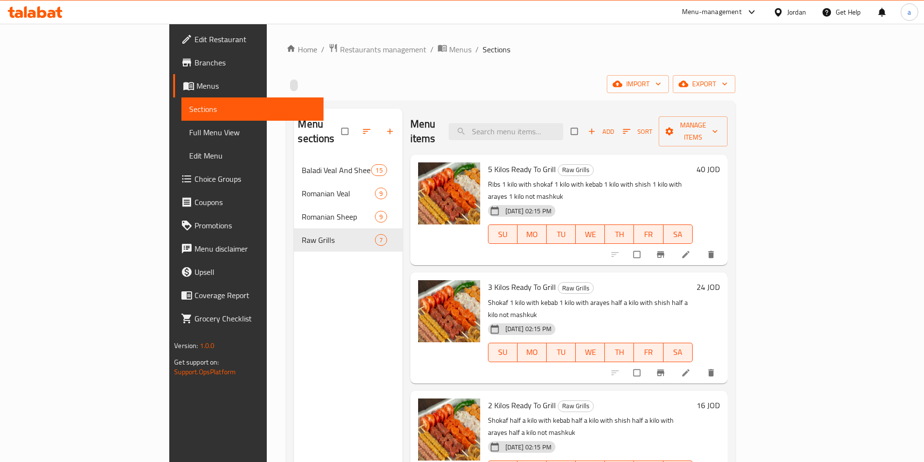
click at [189, 127] on span "Full Menu View" at bounding box center [252, 133] width 127 height 12
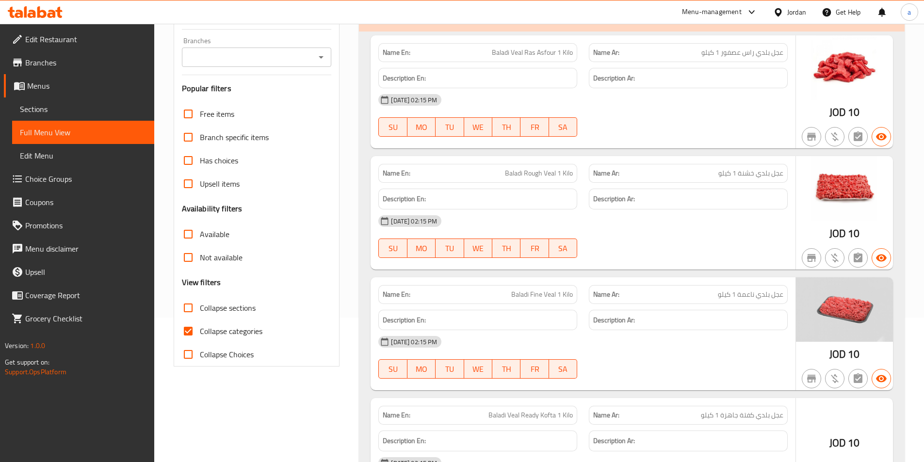
scroll to position [242, 0]
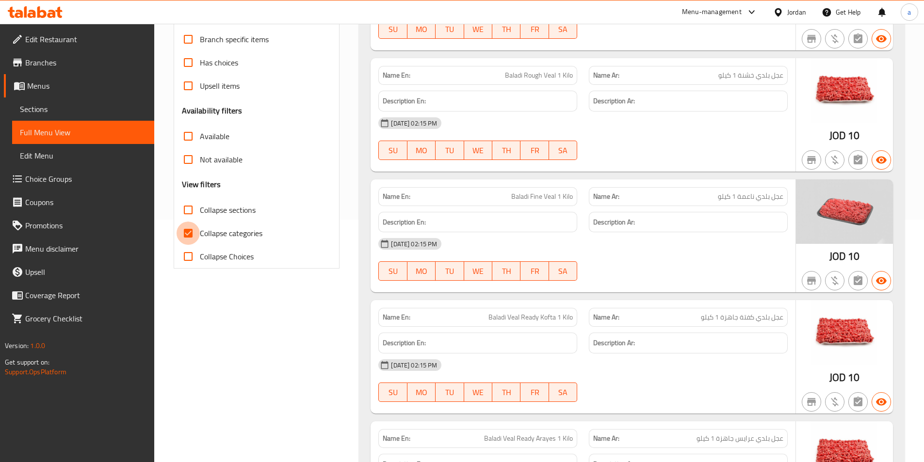
click at [188, 239] on input "Collapse categories" at bounding box center [187, 233] width 23 height 23
checkbox input "false"
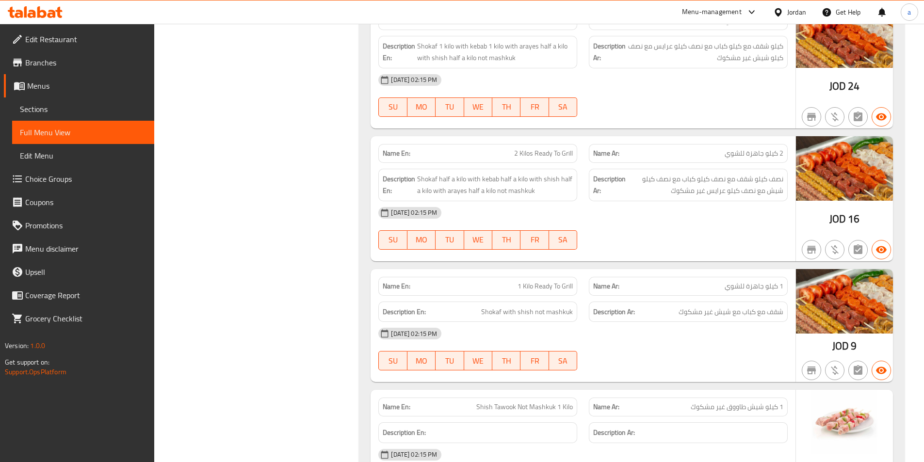
scroll to position [7320, 0]
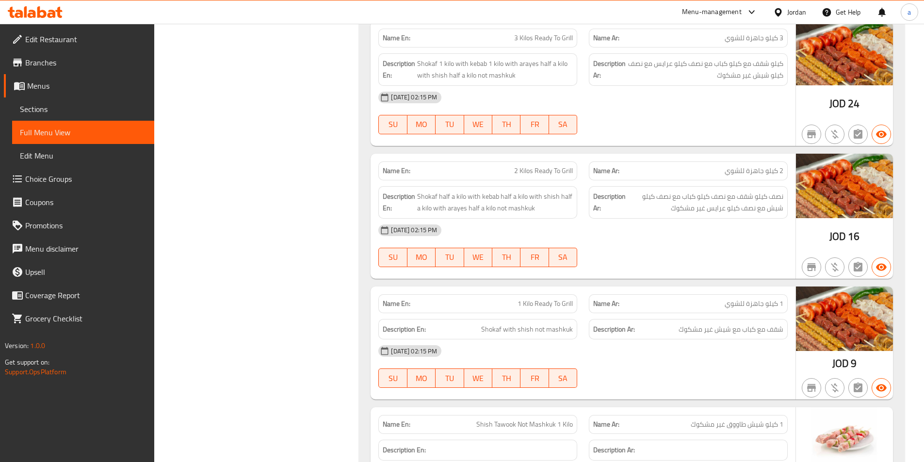
click at [656, 206] on span "نصف كيلو شقف مع نصف كيلو كباب مع نصف كيلو شيش مع نصف كيلو عرايس غير مشكوك" at bounding box center [705, 203] width 156 height 24
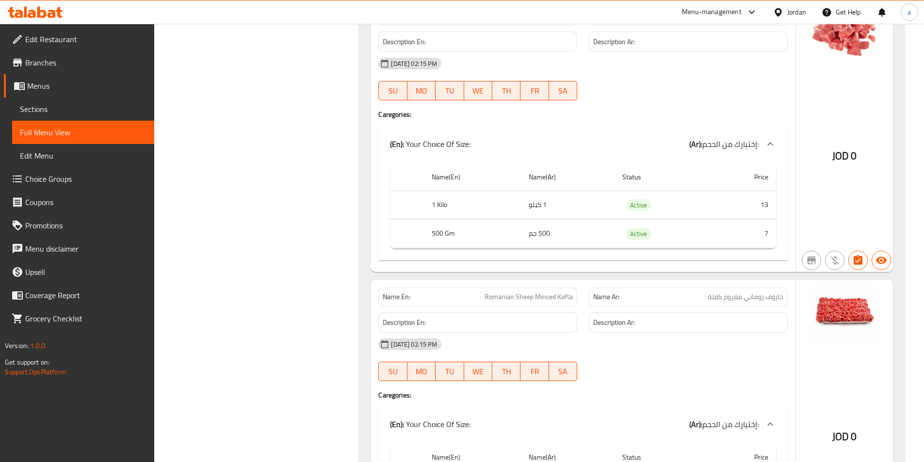
scroll to position [5770, 0]
